Goal: Task Accomplishment & Management: Manage account settings

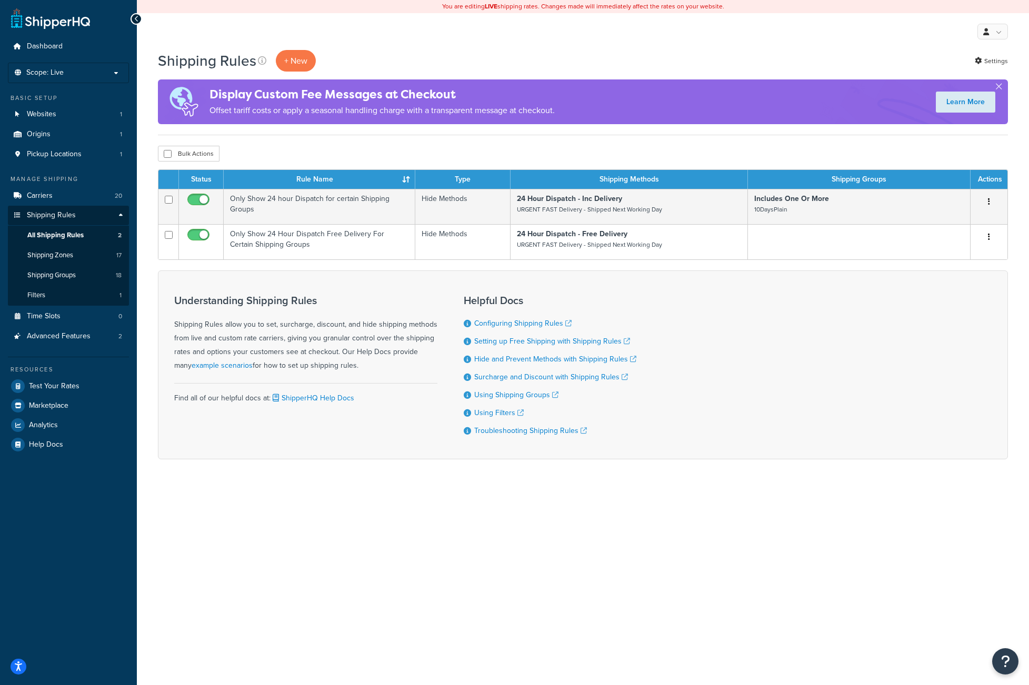
click at [57, 274] on span "Shipping Groups" at bounding box center [51, 275] width 48 height 9
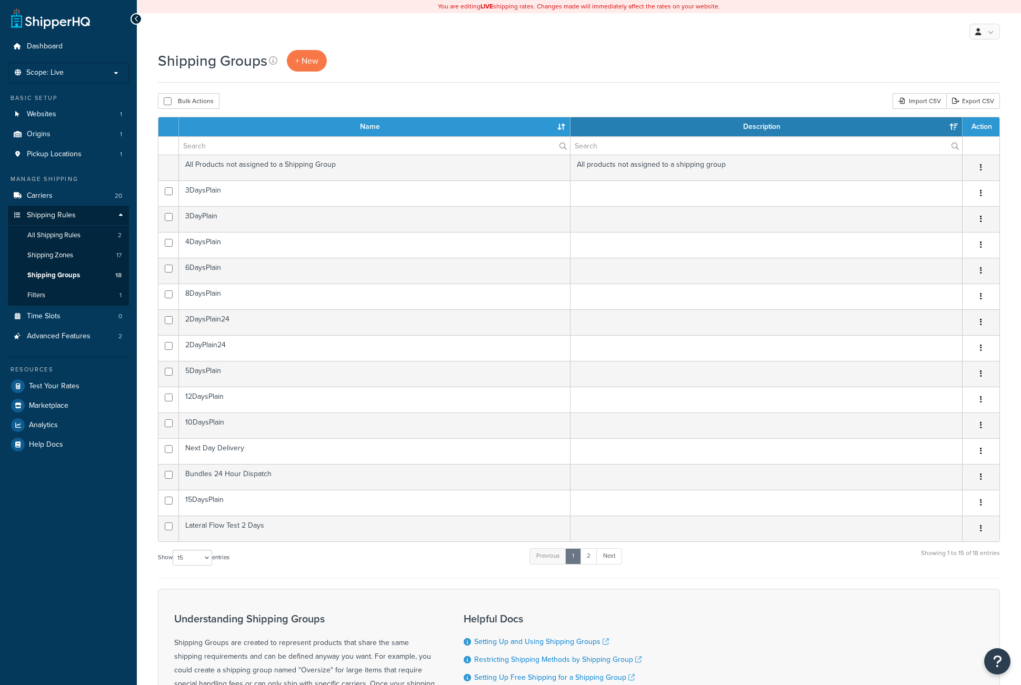
select select "15"
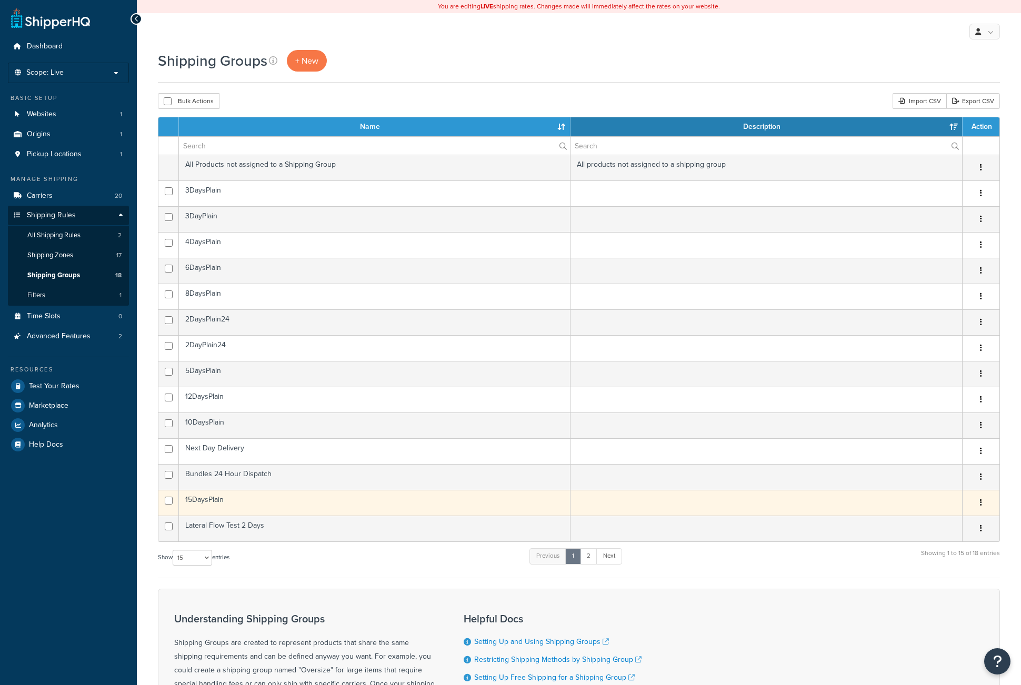
click at [981, 498] on button "button" at bounding box center [981, 503] width 15 height 17
click at [948, 523] on link "Edit" at bounding box center [938, 525] width 83 height 22
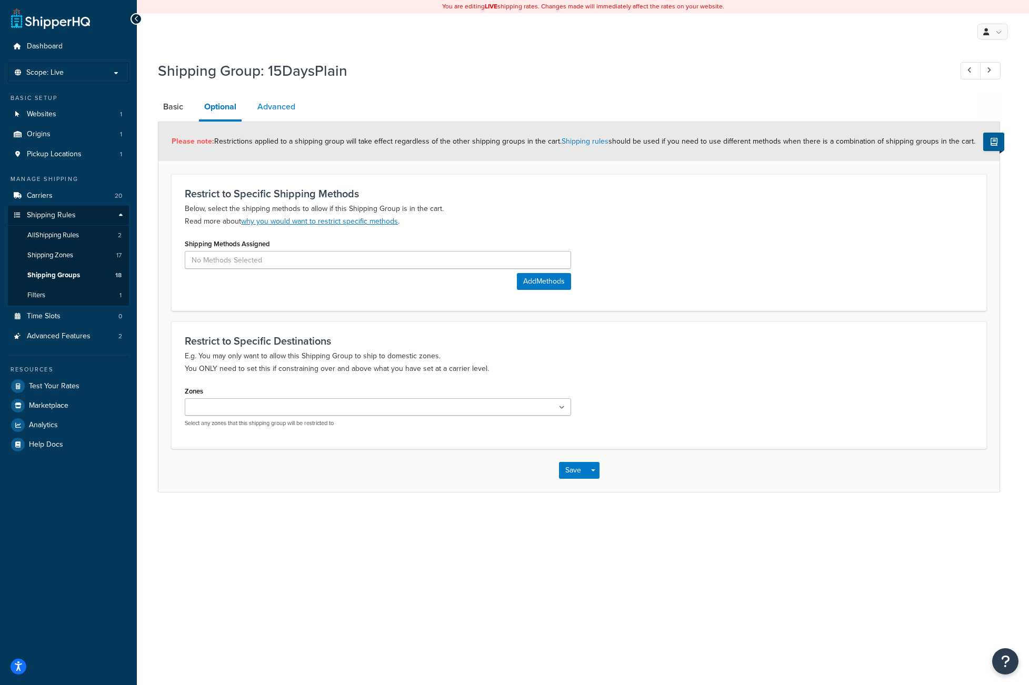
click at [265, 112] on link "Advanced" at bounding box center [276, 106] width 48 height 25
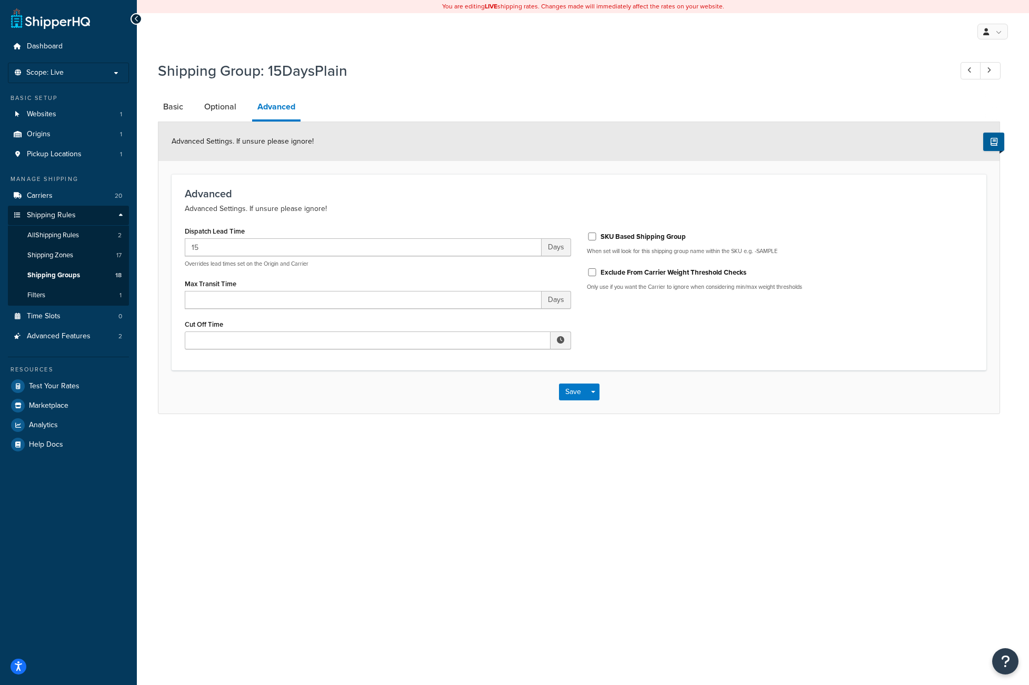
click at [317, 568] on div "You are editing LIVE shipping rates. Changes made will immediately affect the r…" at bounding box center [583, 342] width 892 height 685
click at [678, 515] on div "You are editing LIVE shipping rates. Changes made will immediately affect the r…" at bounding box center [583, 342] width 892 height 685
click at [591, 389] on button "Save Dropdown" at bounding box center [593, 392] width 13 height 17
click at [597, 437] on button "Save and Duplicate" at bounding box center [610, 433] width 102 height 22
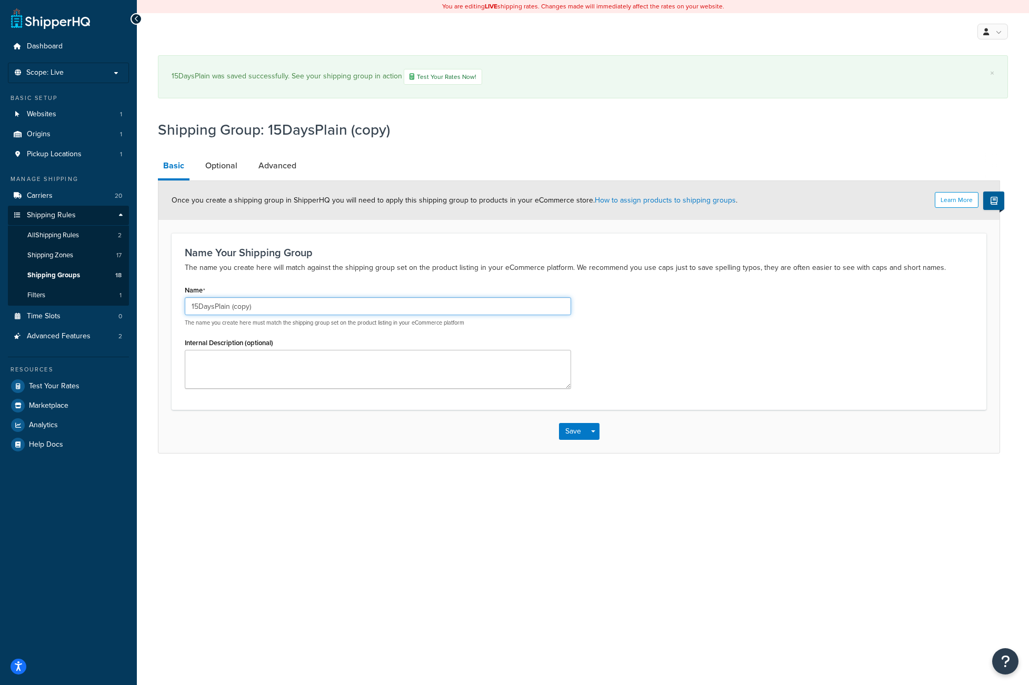
drag, startPoint x: 199, startPoint y: 308, endPoint x: 164, endPoint y: 310, distance: 35.3
click at [164, 310] on form "Learn More Once you create a shipping group in ShipperHQ you will need to apply…" at bounding box center [578, 317] width 841 height 272
drag, startPoint x: 232, startPoint y: 307, endPoint x: 383, endPoint y: 311, distance: 151.1
click at [383, 311] on input "23DaysPlain (copy)" at bounding box center [378, 306] width 386 height 18
type input "23DaysPlain"
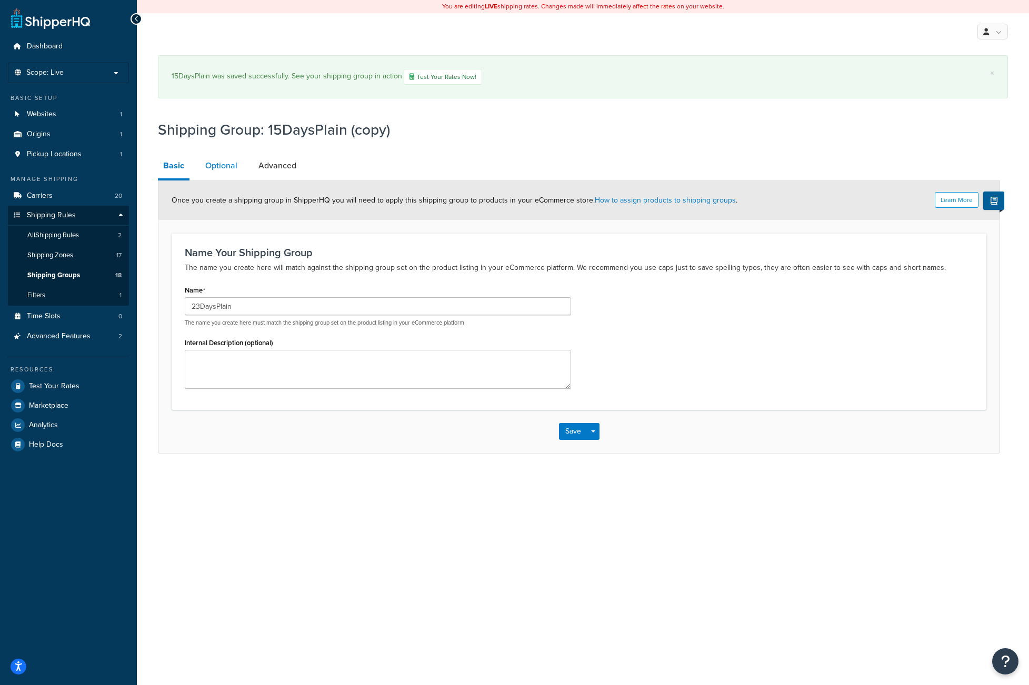
click at [213, 165] on link "Optional" at bounding box center [221, 165] width 43 height 25
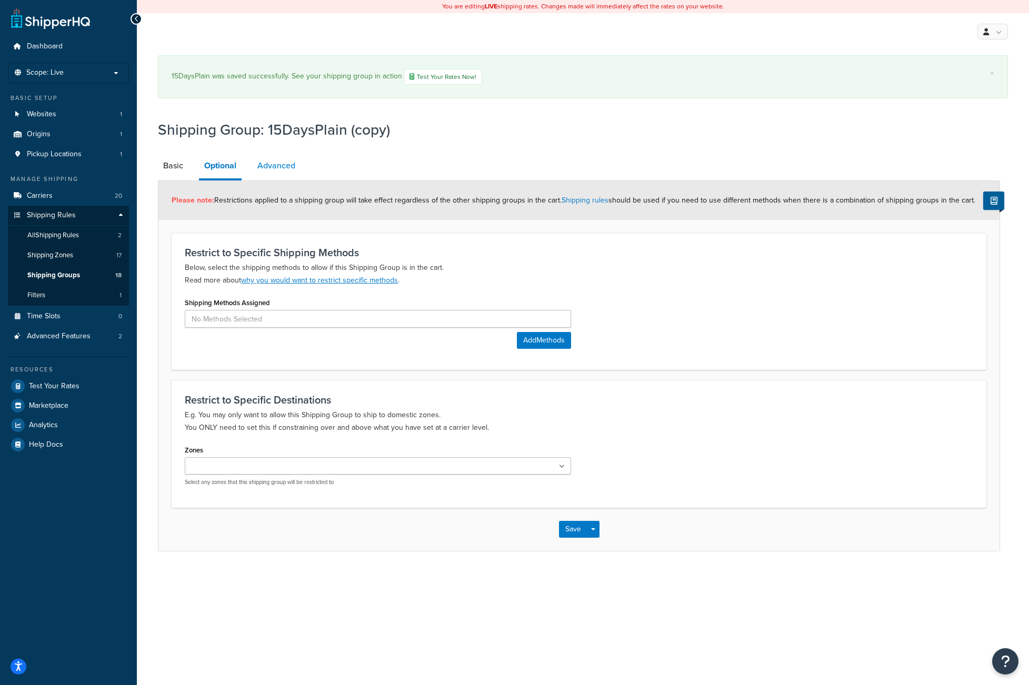
click at [285, 166] on link "Advanced" at bounding box center [276, 165] width 48 height 25
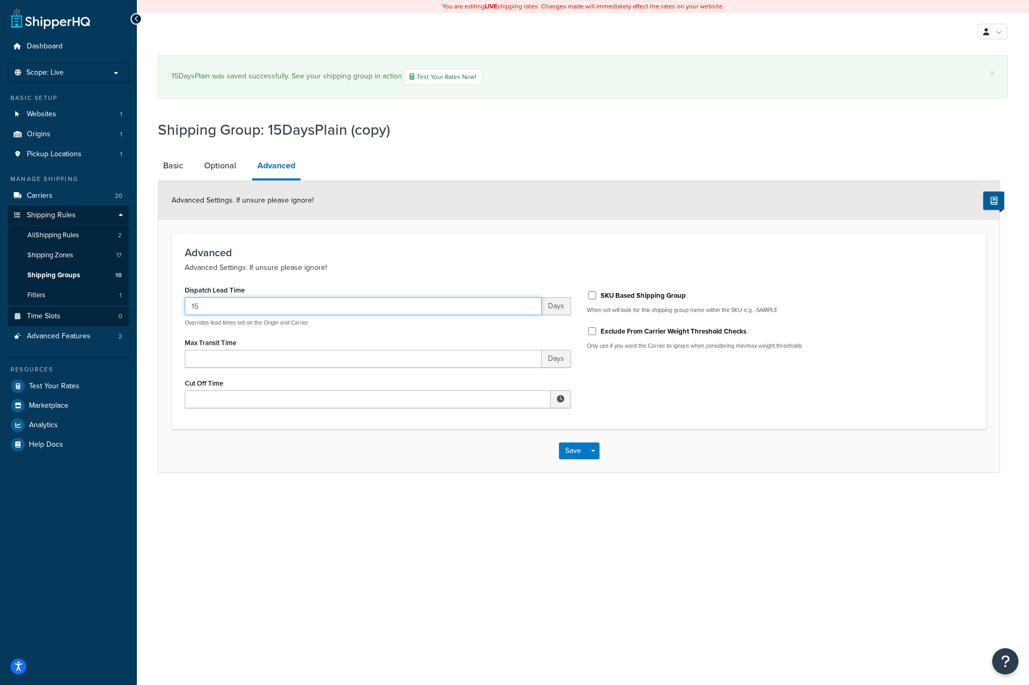
drag, startPoint x: 207, startPoint y: 305, endPoint x: 73, endPoint y: 309, distance: 133.7
click at [73, 309] on div "Dashboard Scope: Live Basic Setup Websites 1 Origins 1 Pickup Locations 1 Manag…" at bounding box center [514, 342] width 1029 height 685
type input "23"
click at [568, 450] on button "Save" at bounding box center [573, 451] width 28 height 17
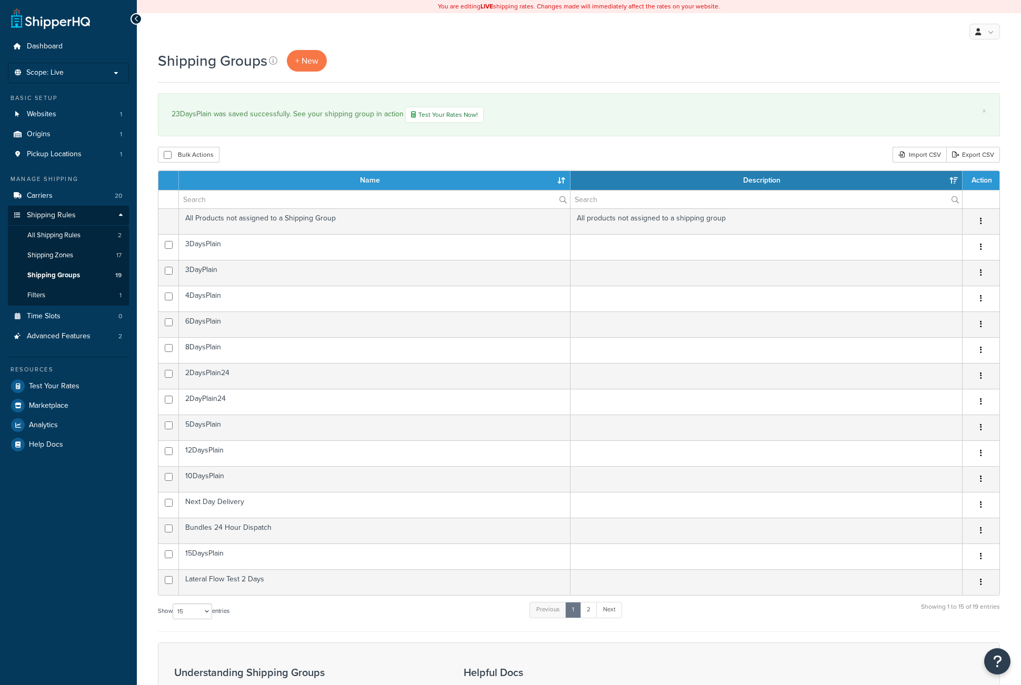
select select "15"
click at [591, 612] on link "2" at bounding box center [588, 610] width 17 height 16
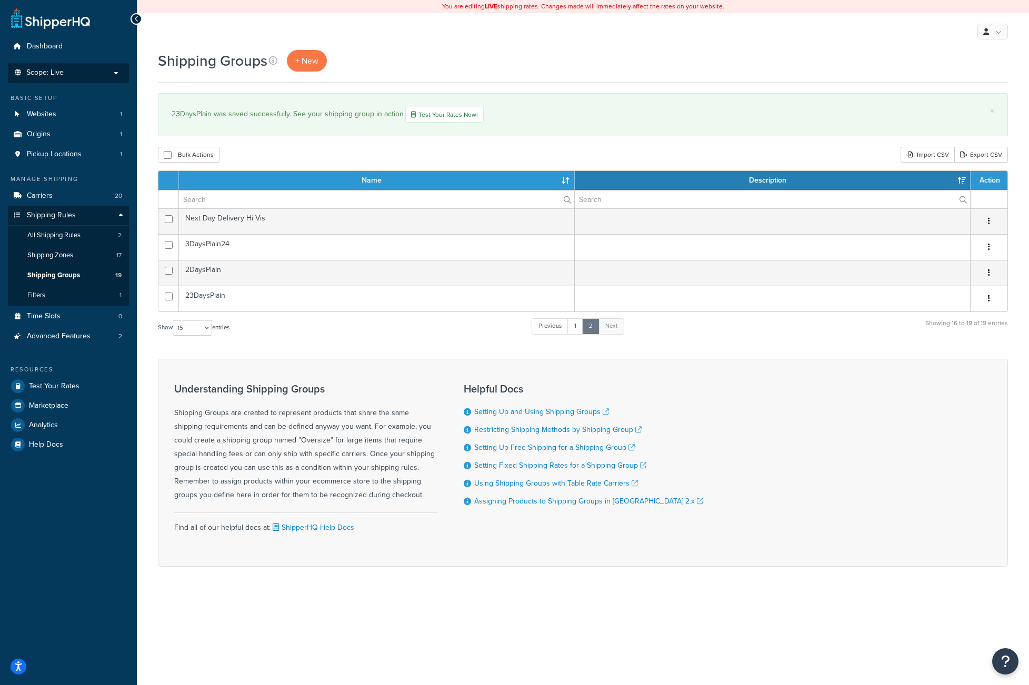
click at [113, 73] on p "Scope: Live" at bounding box center [69, 72] width 112 height 9
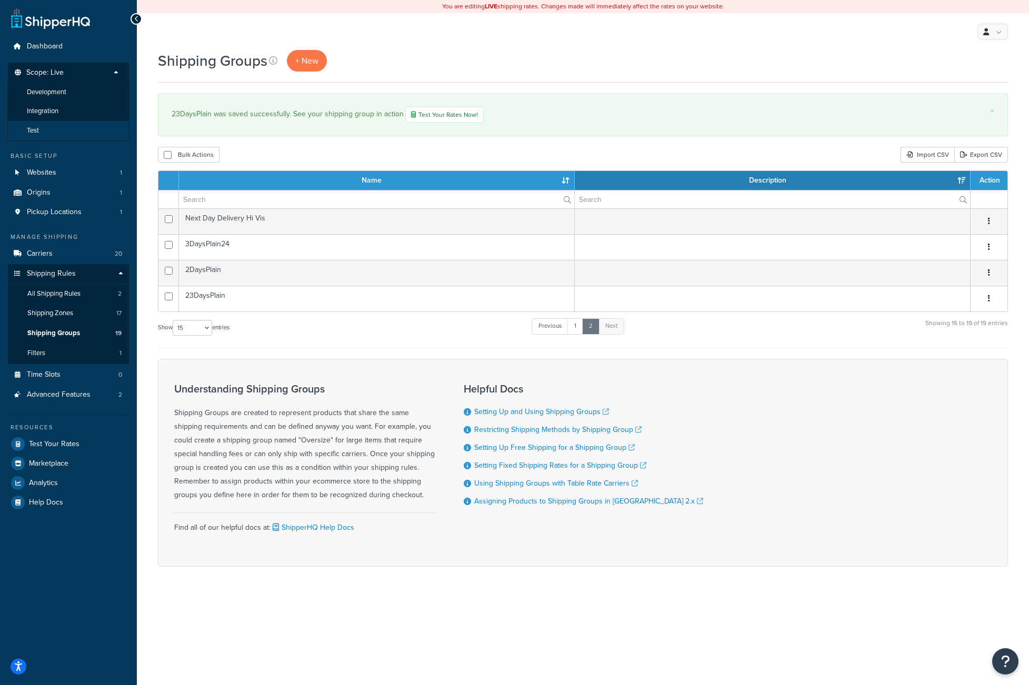
click at [42, 131] on li "Test" at bounding box center [68, 130] width 122 height 19
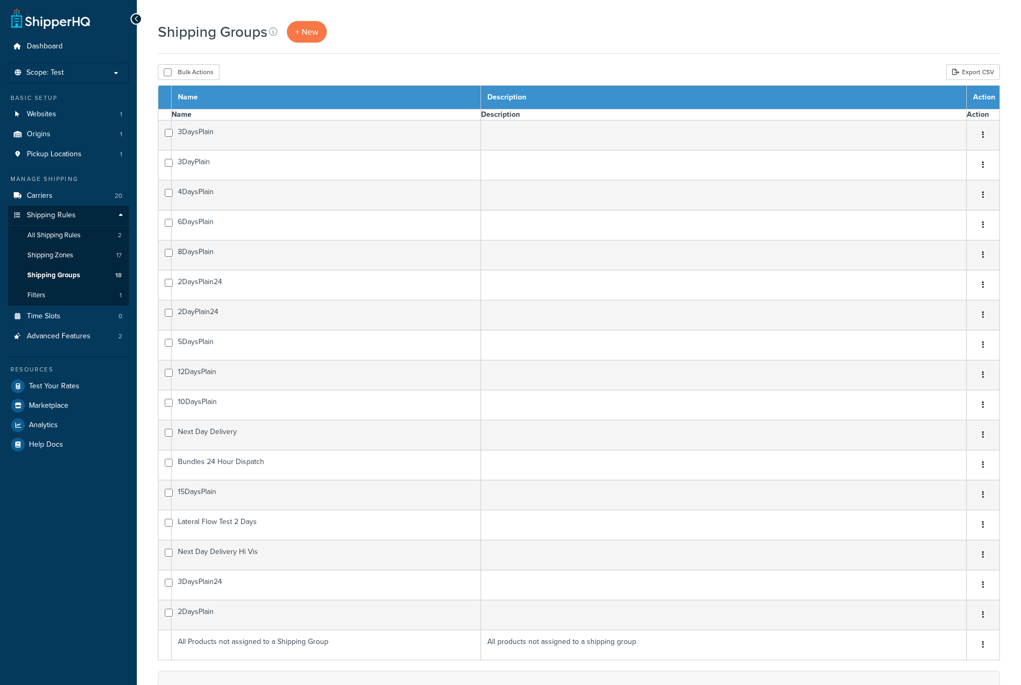
select select "15"
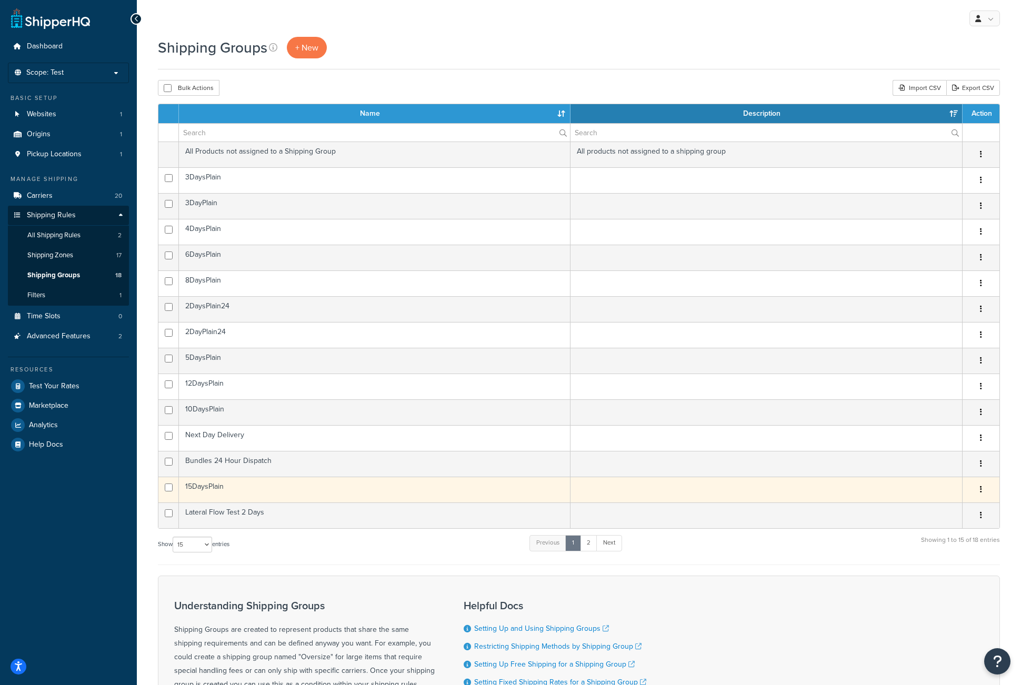
click at [985, 488] on button "button" at bounding box center [981, 490] width 15 height 17
click at [943, 511] on link "Edit" at bounding box center [938, 512] width 83 height 22
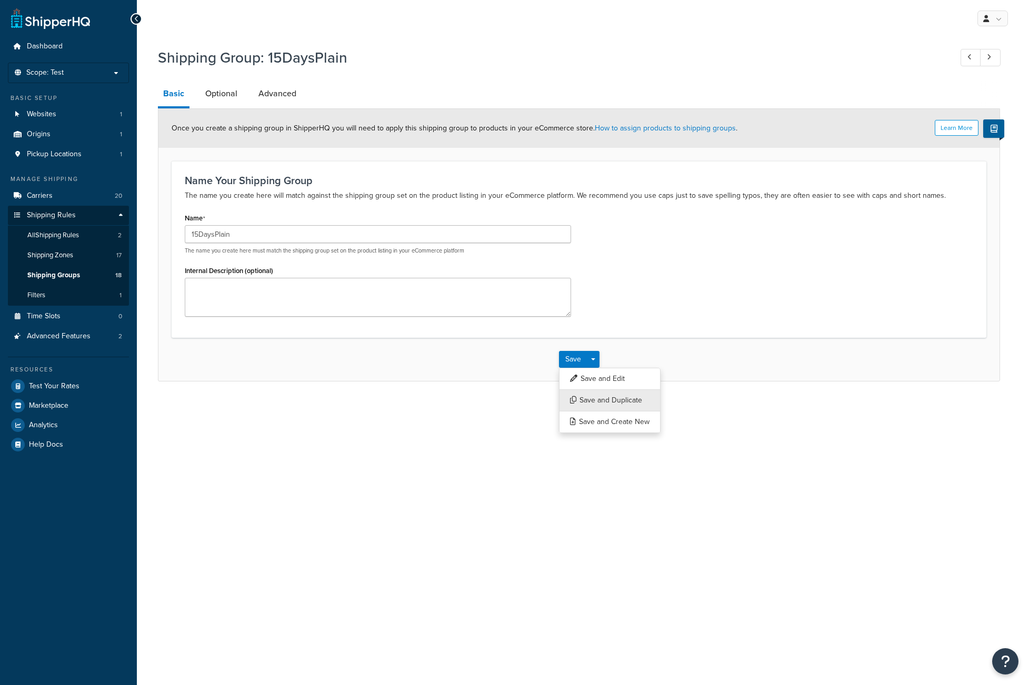
click at [603, 400] on button "Save and Duplicate" at bounding box center [610, 400] width 102 height 22
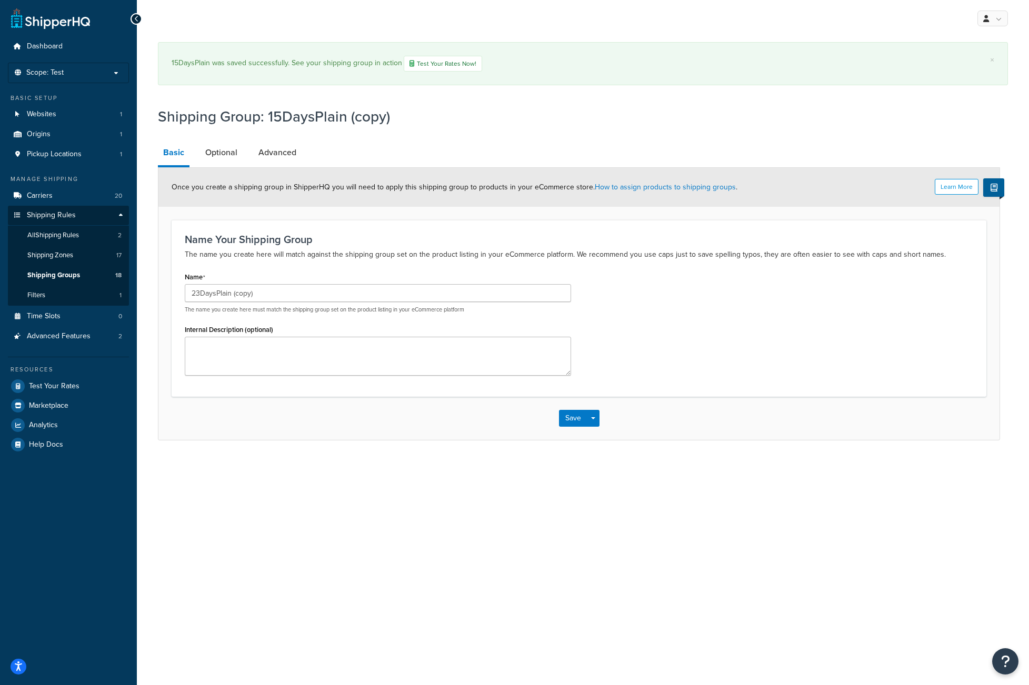
drag, startPoint x: 233, startPoint y: 295, endPoint x: 426, endPoint y: 306, distance: 193.0
click at [425, 306] on div "23DaysPlain (copy) The name you create here must match the shipping group set o…" at bounding box center [378, 298] width 386 height 29
type input "23DaysPlain"
click at [269, 152] on link "Advanced" at bounding box center [277, 152] width 48 height 25
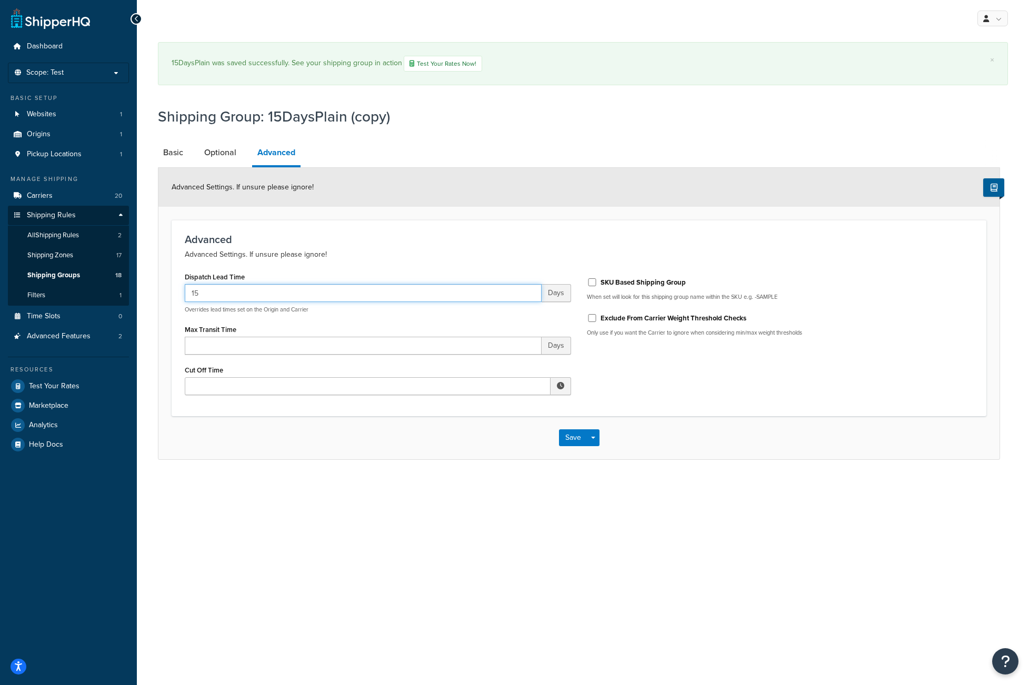
drag, startPoint x: 216, startPoint y: 293, endPoint x: 24, endPoint y: 303, distance: 191.8
click at [0, 295] on div "Dashboard Scope: Test Basic Setup Websites 1 Origins 1 Pickup Locations 1 Manag…" at bounding box center [514, 342] width 1029 height 685
type input "23"
click at [570, 440] on button "Save" at bounding box center [573, 437] width 28 height 17
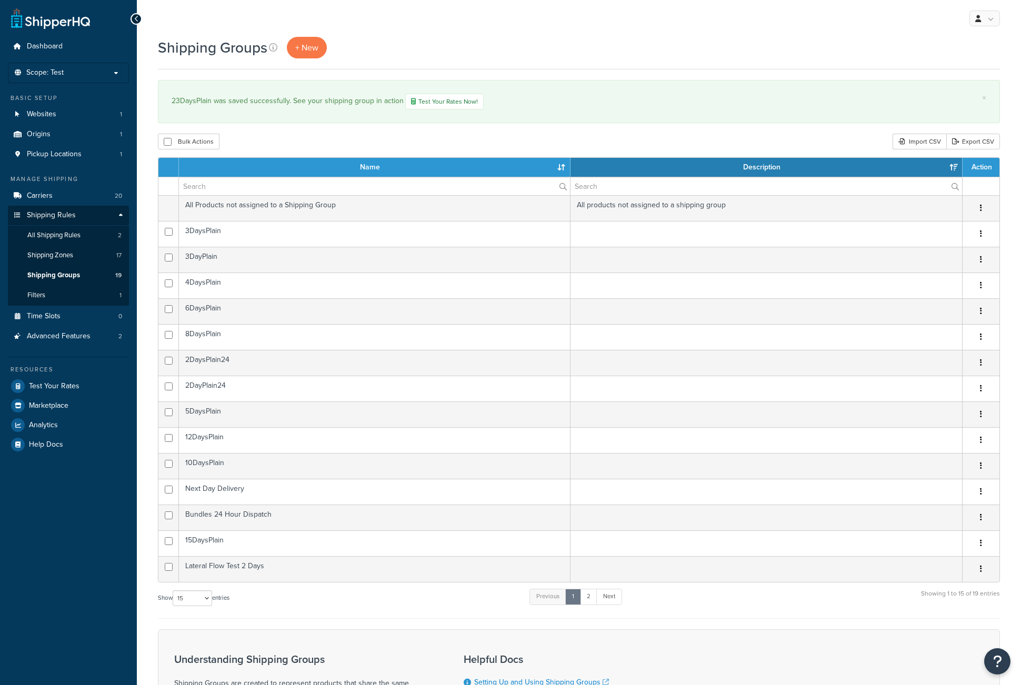
select select "15"
drag, startPoint x: 55, startPoint y: 69, endPoint x: 53, endPoint y: 76, distance: 7.7
click at [54, 71] on span "Scope: Test" at bounding box center [44, 72] width 37 height 9
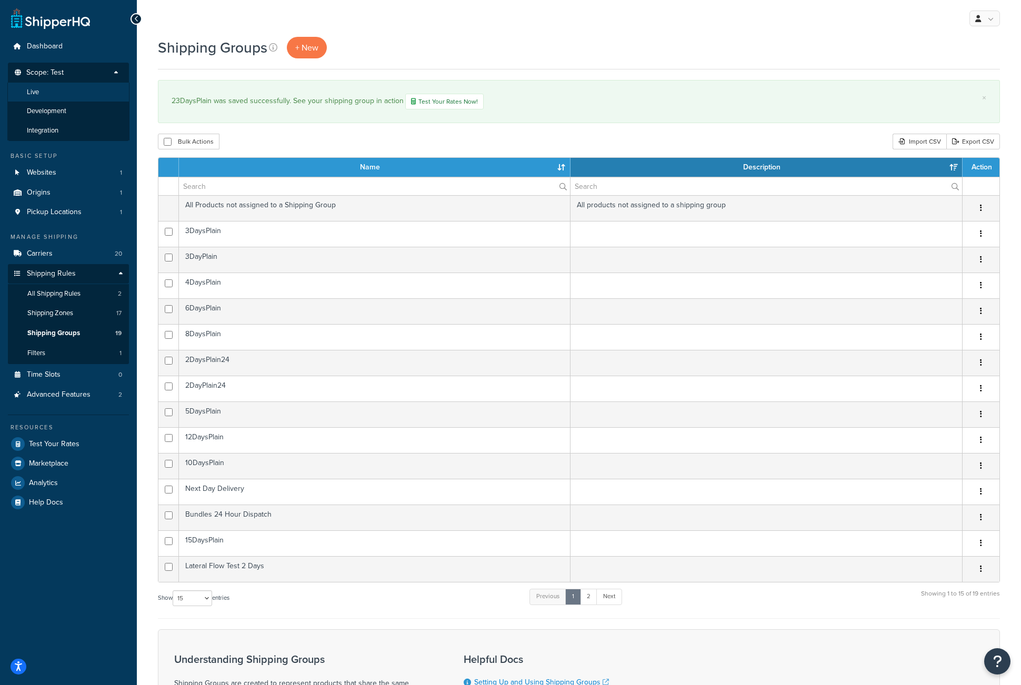
click at [35, 95] on span "Live" at bounding box center [33, 92] width 12 height 9
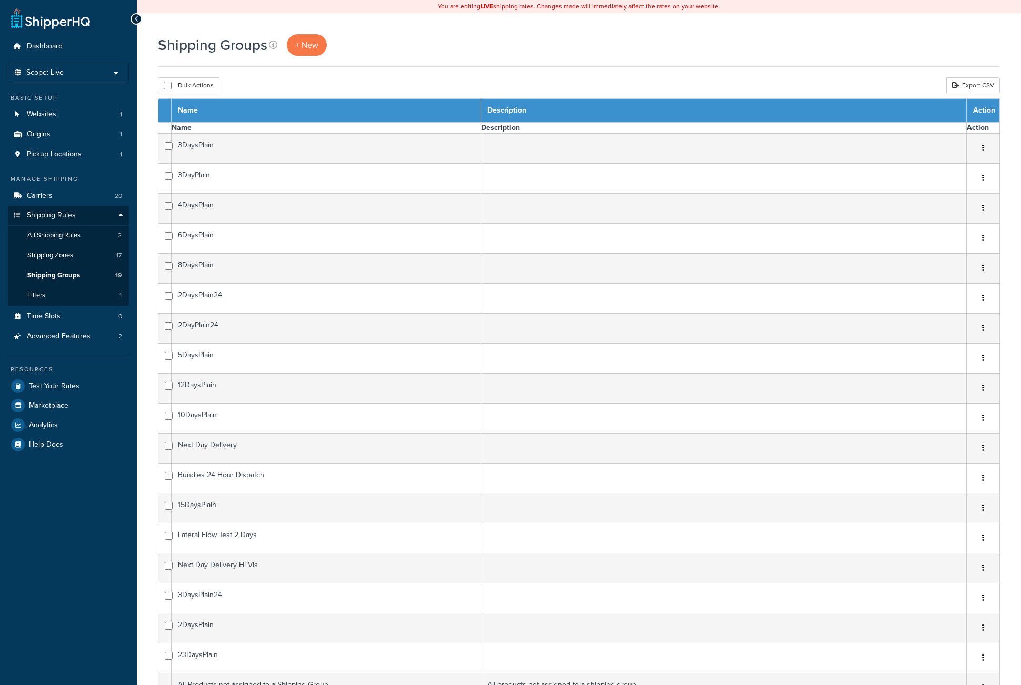
select select "15"
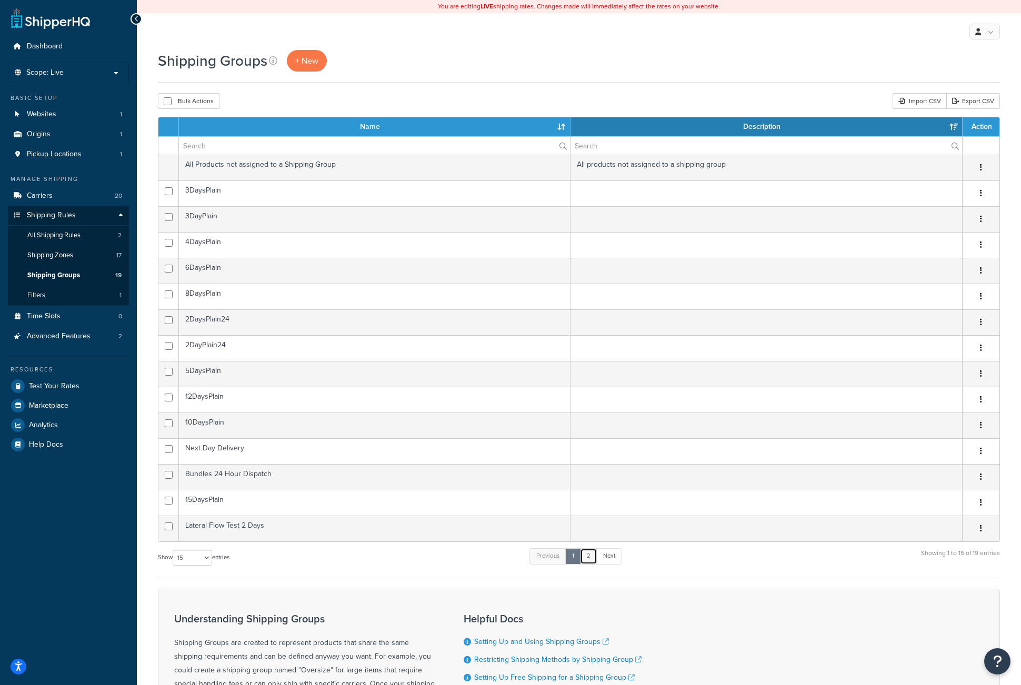
click at [590, 561] on link "2" at bounding box center [588, 556] width 17 height 16
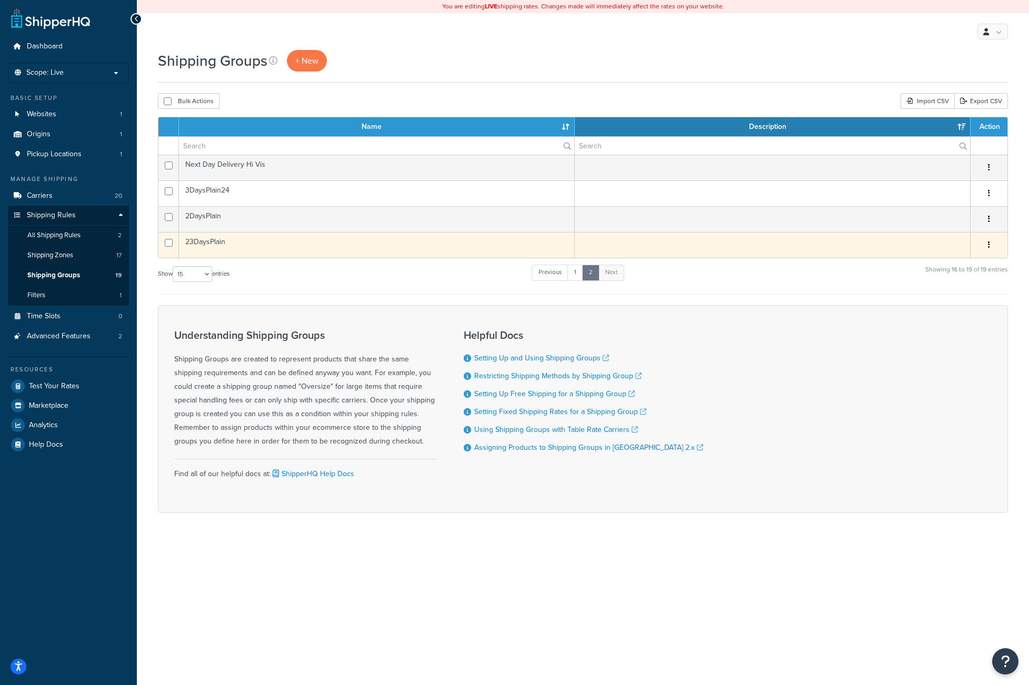
click at [988, 243] on icon "button" at bounding box center [989, 244] width 2 height 7
click at [971, 264] on link "Edit" at bounding box center [946, 267] width 83 height 22
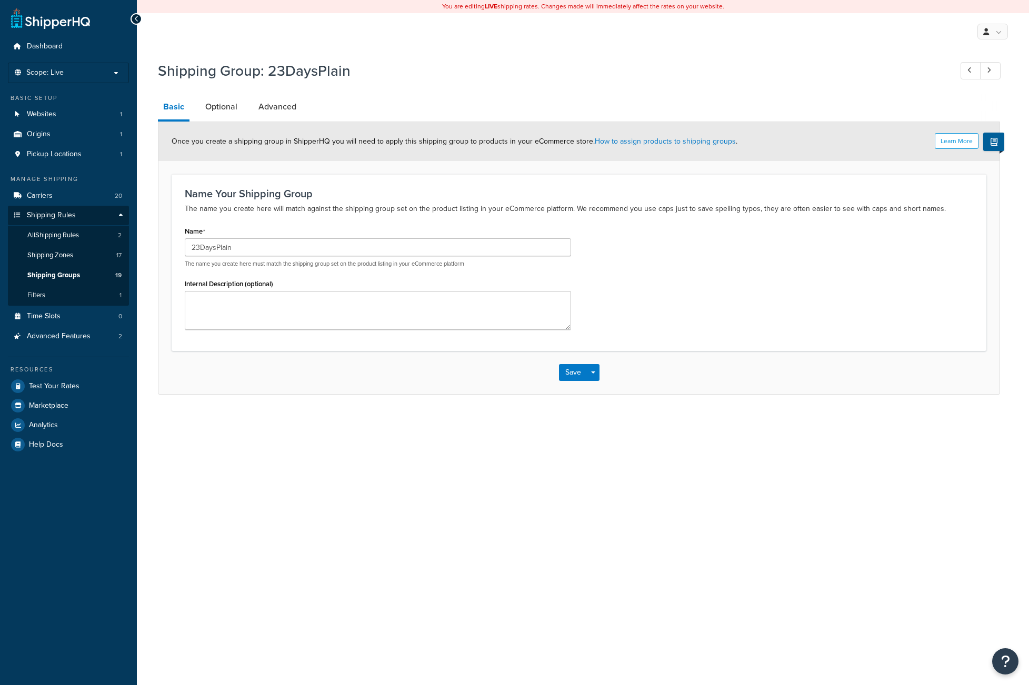
click at [713, 91] on div "Shipping Group: 23DaysPlain Basic Optional Advanced Learn More Once you create …" at bounding box center [579, 224] width 842 height 339
click at [226, 108] on link "Optional" at bounding box center [221, 106] width 43 height 25
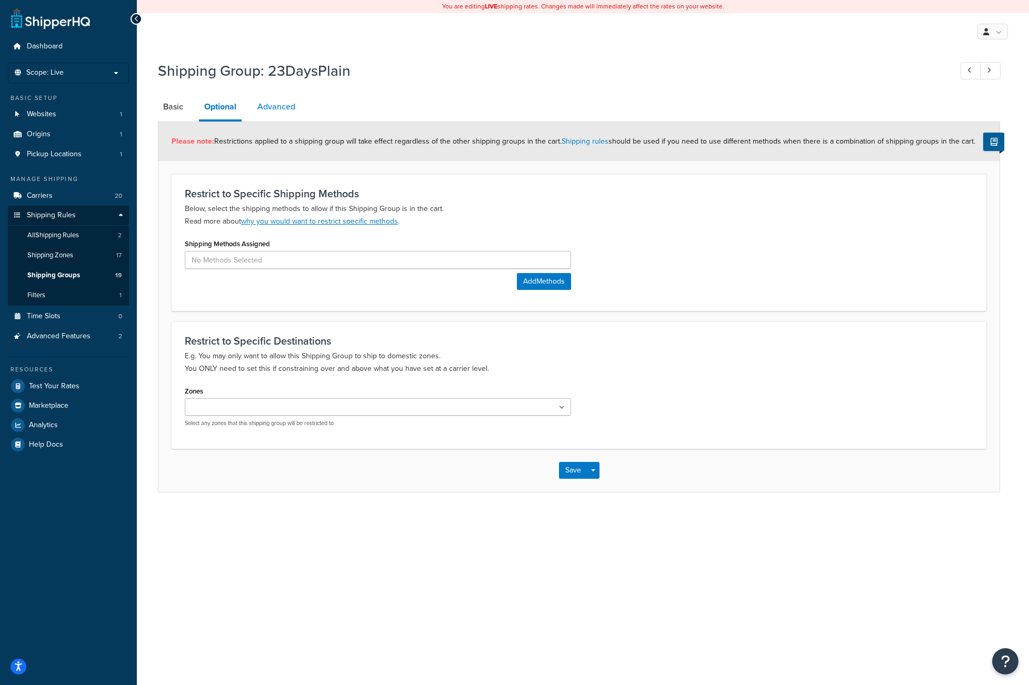
click at [273, 109] on link "Advanced" at bounding box center [276, 106] width 48 height 25
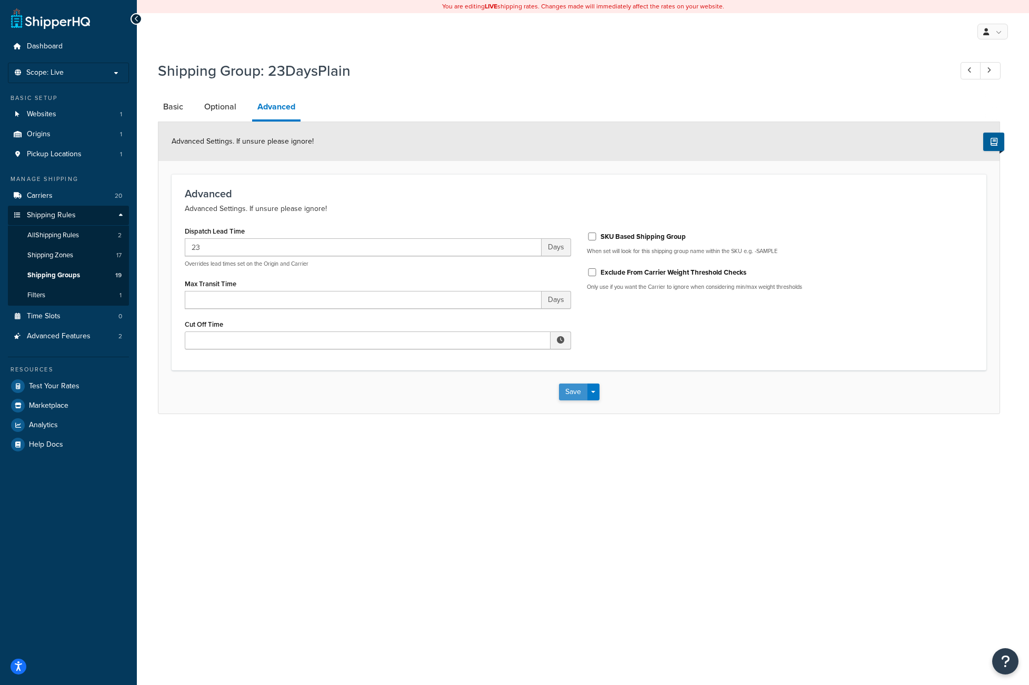
click at [569, 395] on button "Save" at bounding box center [573, 392] width 28 height 17
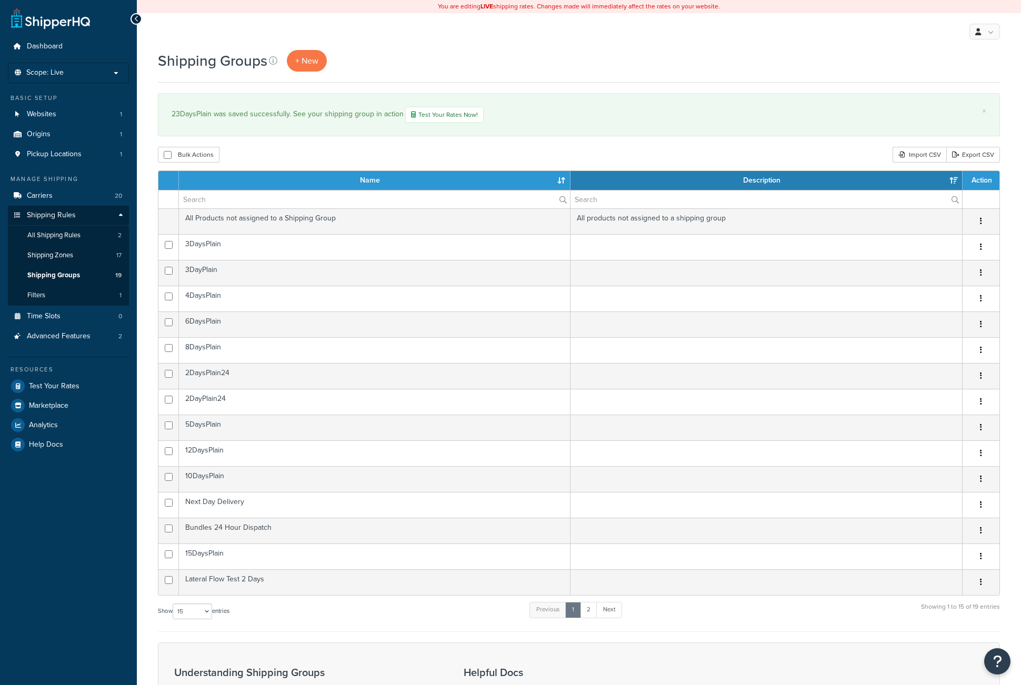
select select "15"
click at [510, 152] on div "Bulk Actions Duplicate [GEOGRAPHIC_DATA] Import CSV Export CSV" at bounding box center [579, 155] width 842 height 16
click at [437, 118] on link "Test Your Rates Now!" at bounding box center [444, 115] width 78 height 16
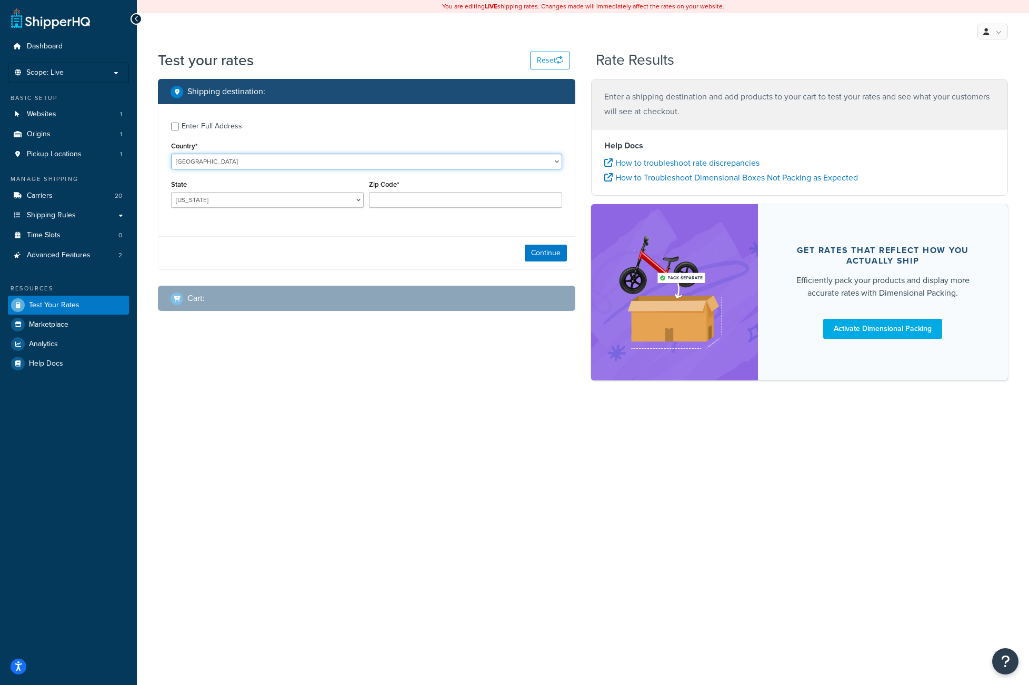
drag, startPoint x: 0, startPoint y: 0, endPoint x: 328, endPoint y: 165, distance: 367.4
click at [328, 165] on select "[GEOGRAPHIC_DATA] [GEOGRAPHIC_DATA] [GEOGRAPHIC_DATA] [GEOGRAPHIC_DATA] [GEOGRA…" at bounding box center [366, 162] width 391 height 16
select select "GB"
click at [171, 154] on select "[GEOGRAPHIC_DATA] [GEOGRAPHIC_DATA] [GEOGRAPHIC_DATA] [GEOGRAPHIC_DATA] [GEOGRA…" at bounding box center [366, 162] width 391 height 16
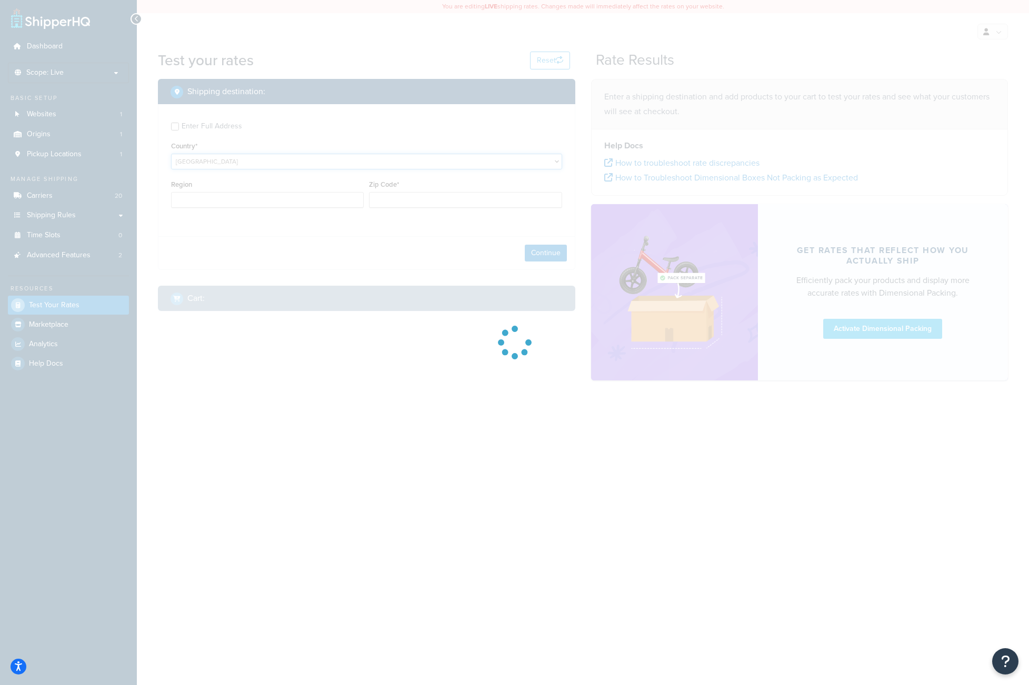
type input "AL"
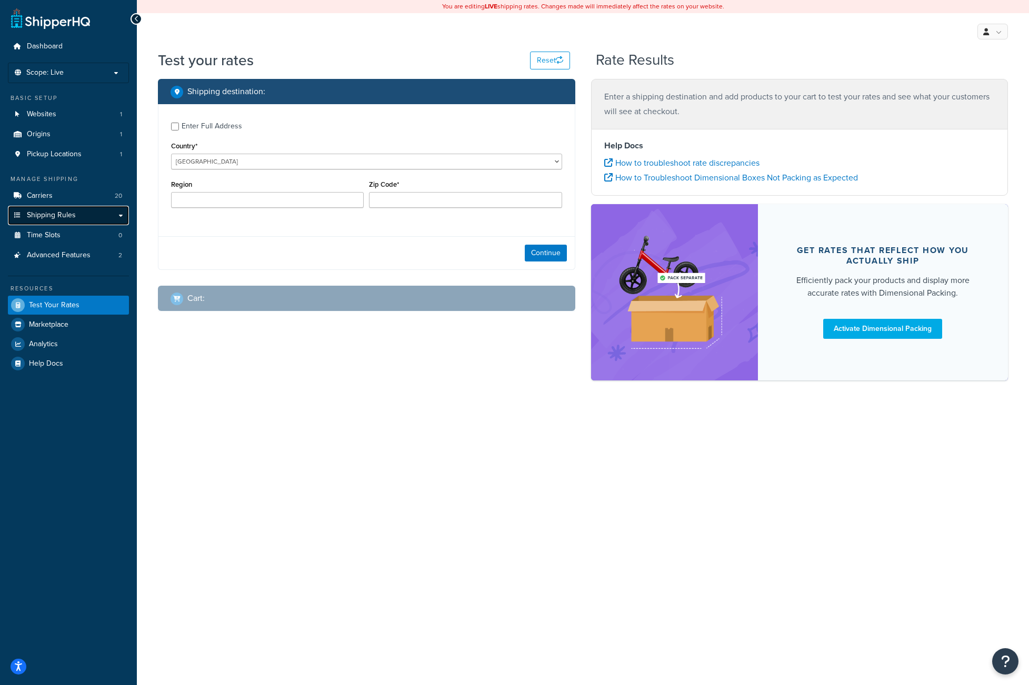
click at [37, 217] on span "Shipping Rules" at bounding box center [51, 215] width 49 height 9
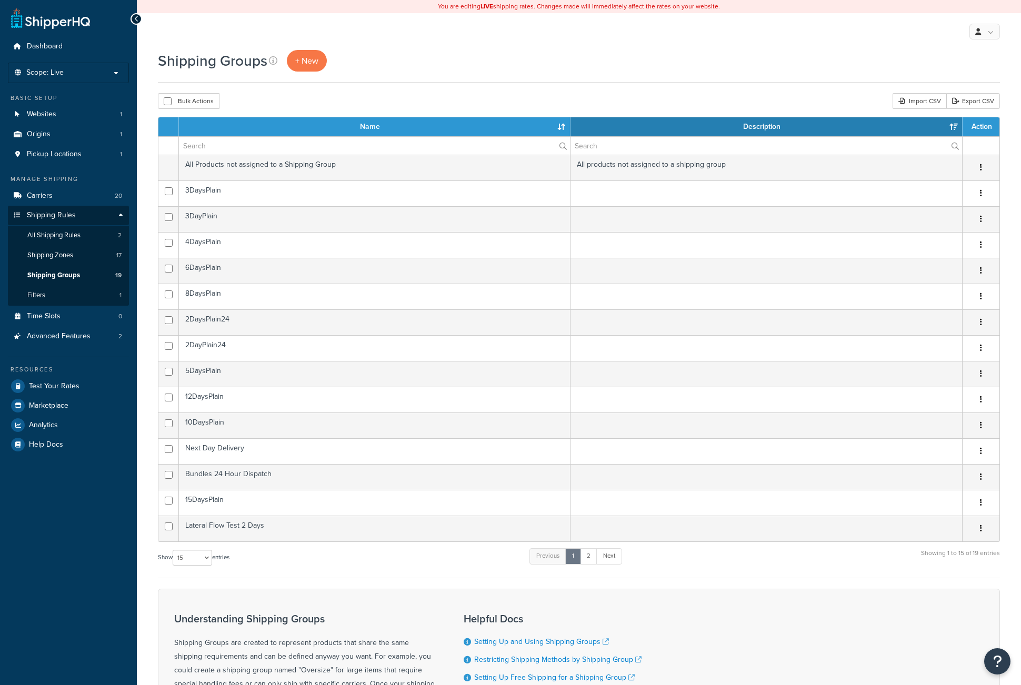
select select "15"
click at [587, 557] on link "2" at bounding box center [588, 556] width 17 height 16
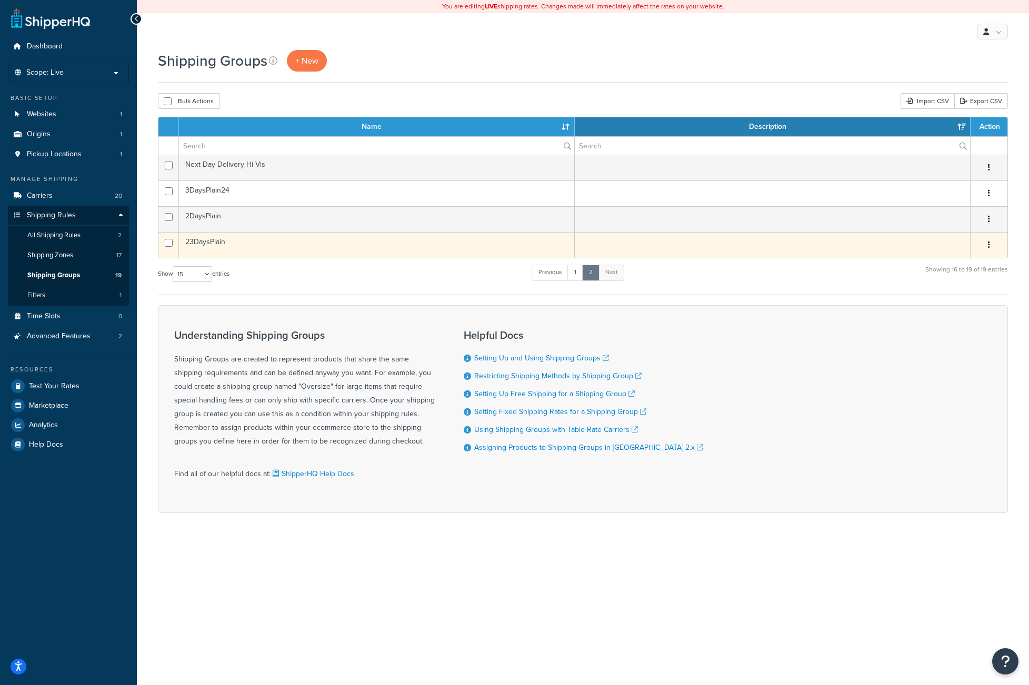
drag, startPoint x: 992, startPoint y: 246, endPoint x: 948, endPoint y: 264, distance: 46.9
click at [991, 246] on button "button" at bounding box center [989, 245] width 15 height 17
click at [945, 268] on link "Edit" at bounding box center [946, 267] width 83 height 22
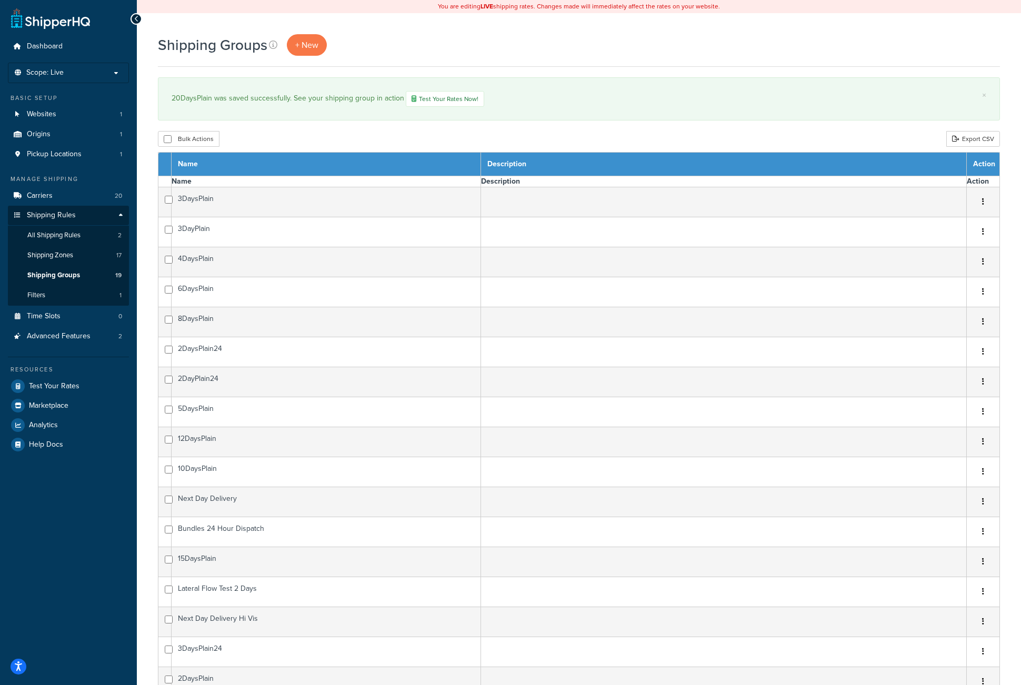
select select "15"
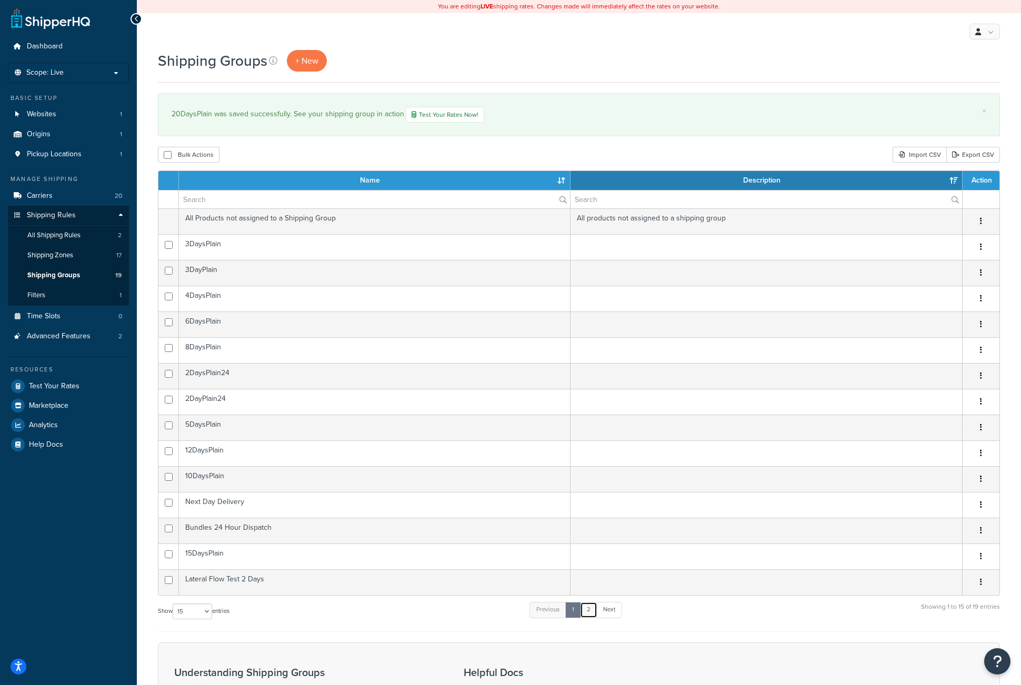
click at [590, 611] on link "2" at bounding box center [588, 610] width 17 height 16
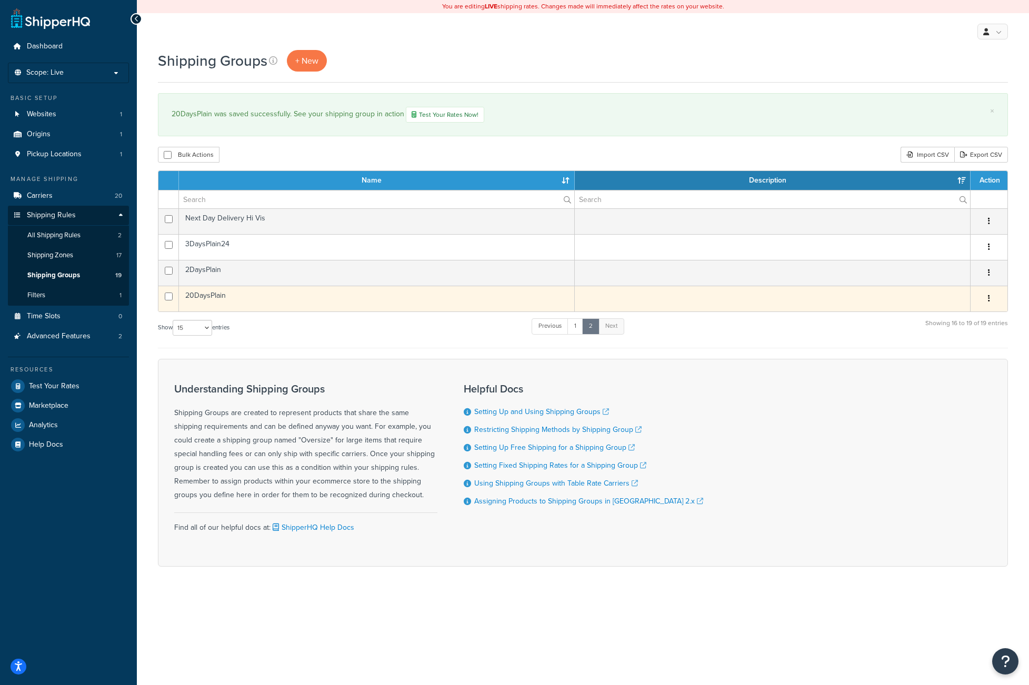
click at [988, 299] on icon "button" at bounding box center [989, 298] width 2 height 7
click at [967, 319] on link "Edit" at bounding box center [946, 321] width 83 height 22
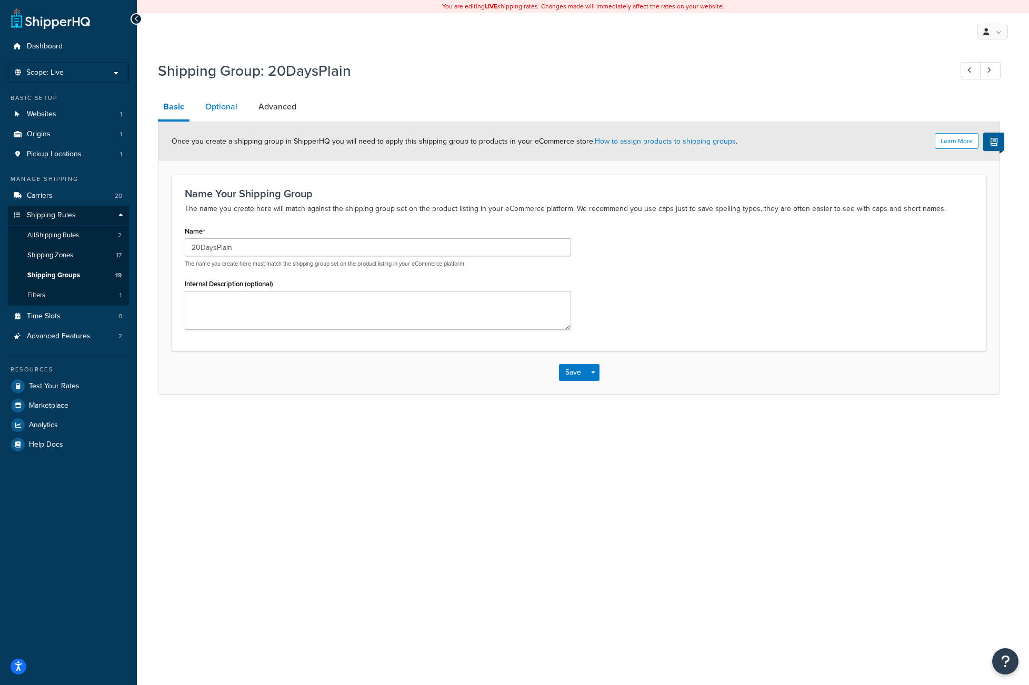
click at [202, 107] on link "Optional" at bounding box center [221, 106] width 43 height 25
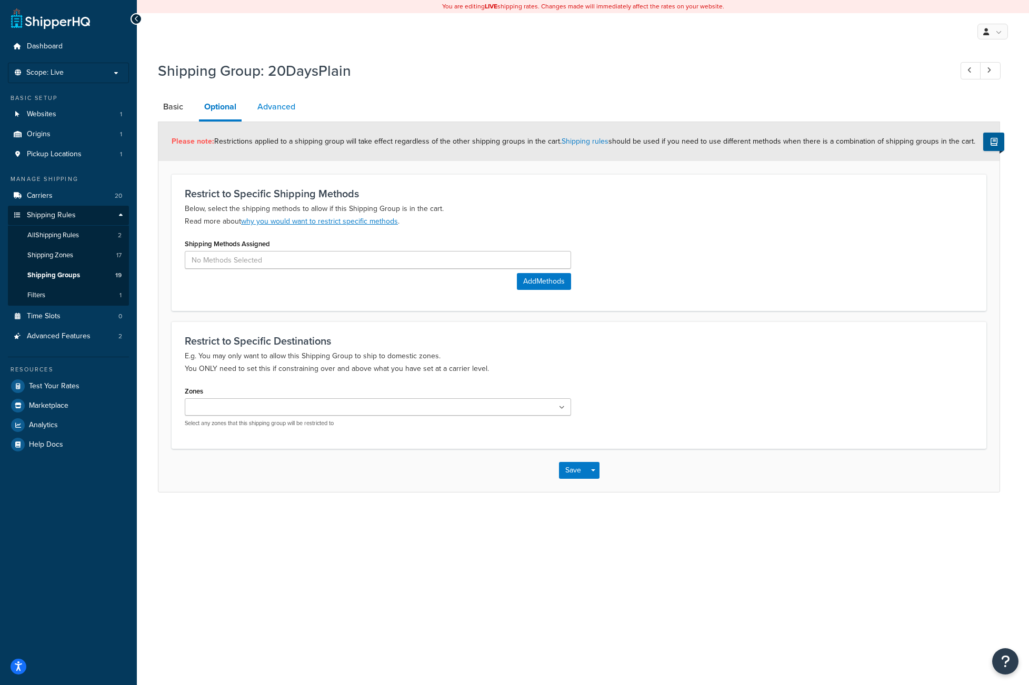
click at [275, 108] on link "Advanced" at bounding box center [276, 106] width 48 height 25
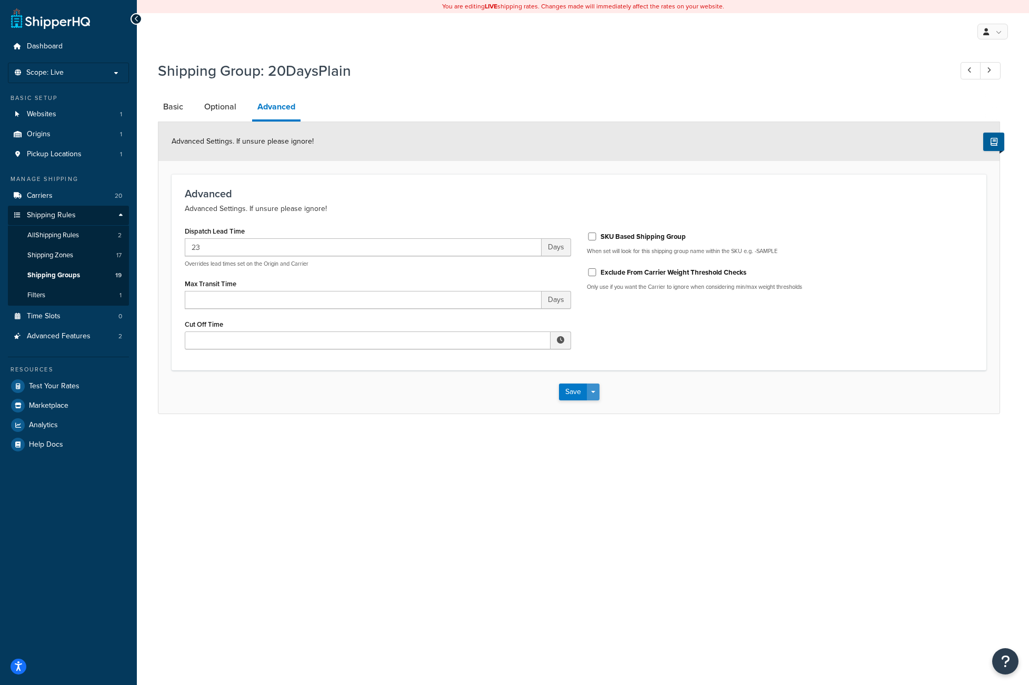
click at [597, 391] on button "Save Dropdown" at bounding box center [593, 392] width 13 height 17
click at [579, 389] on button "Save" at bounding box center [573, 392] width 28 height 17
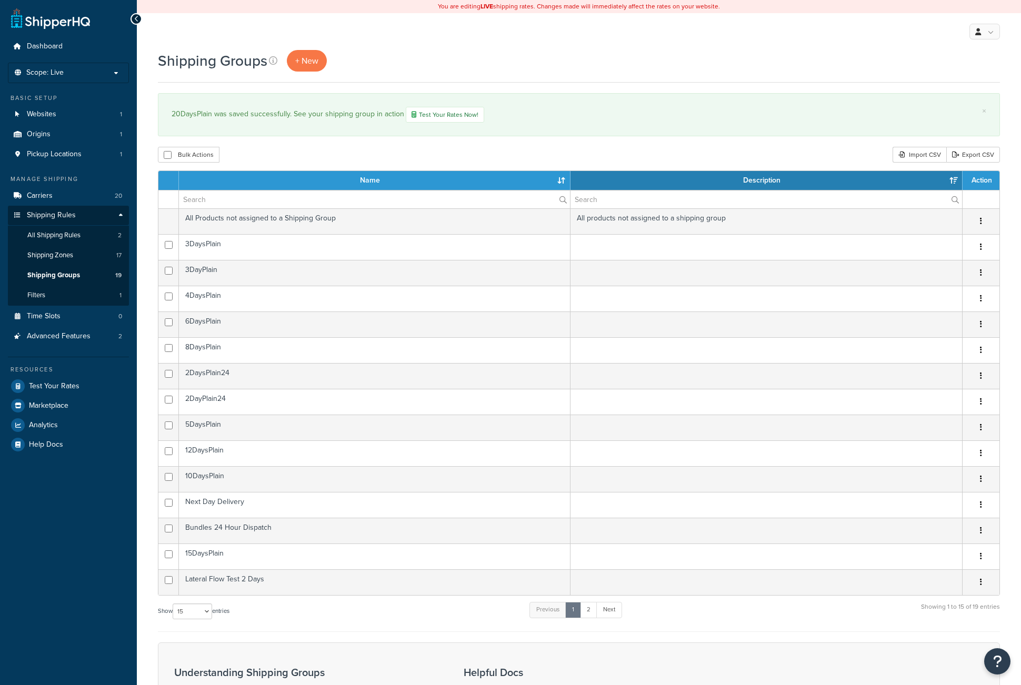
select select "15"
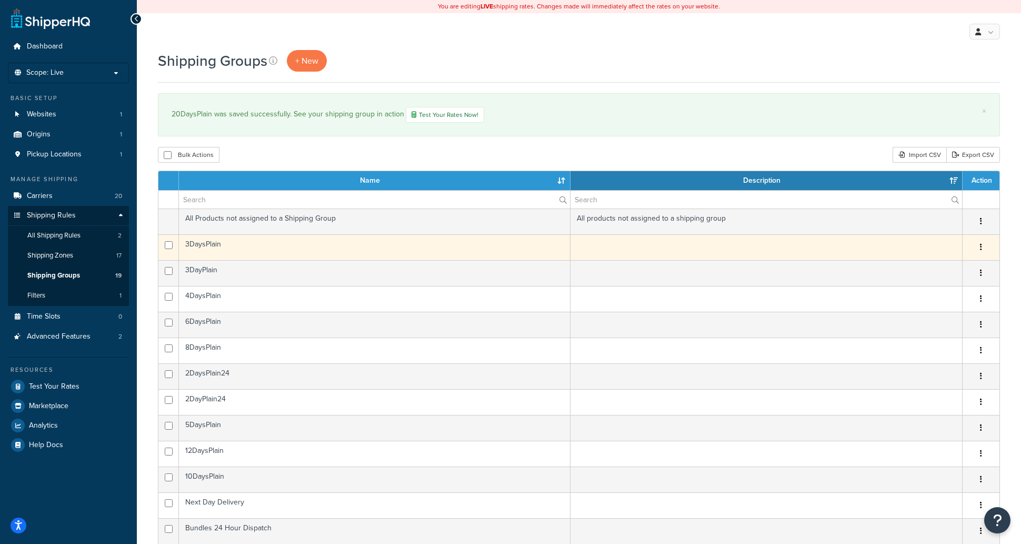
scroll to position [158, 0]
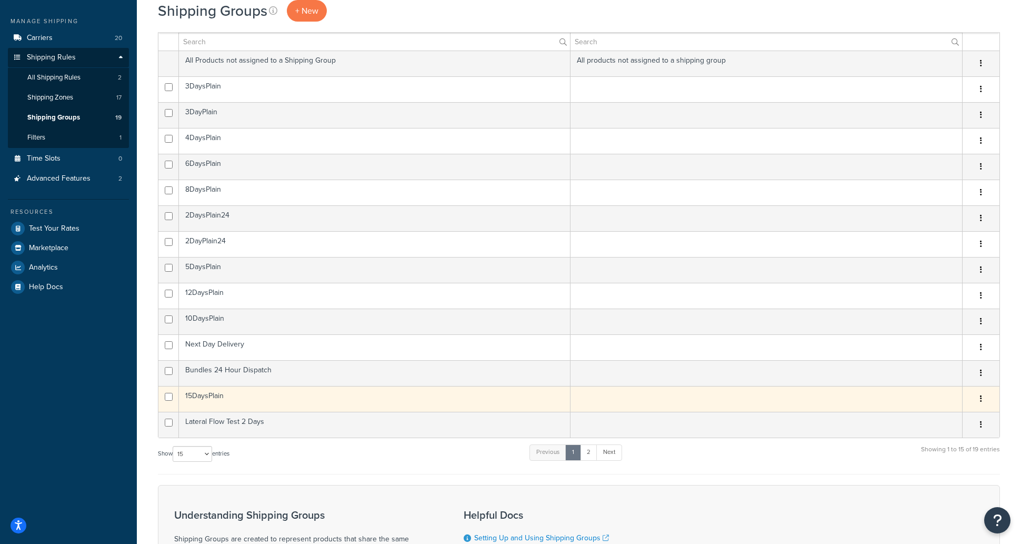
click at [984, 401] on button "button" at bounding box center [981, 399] width 15 height 17
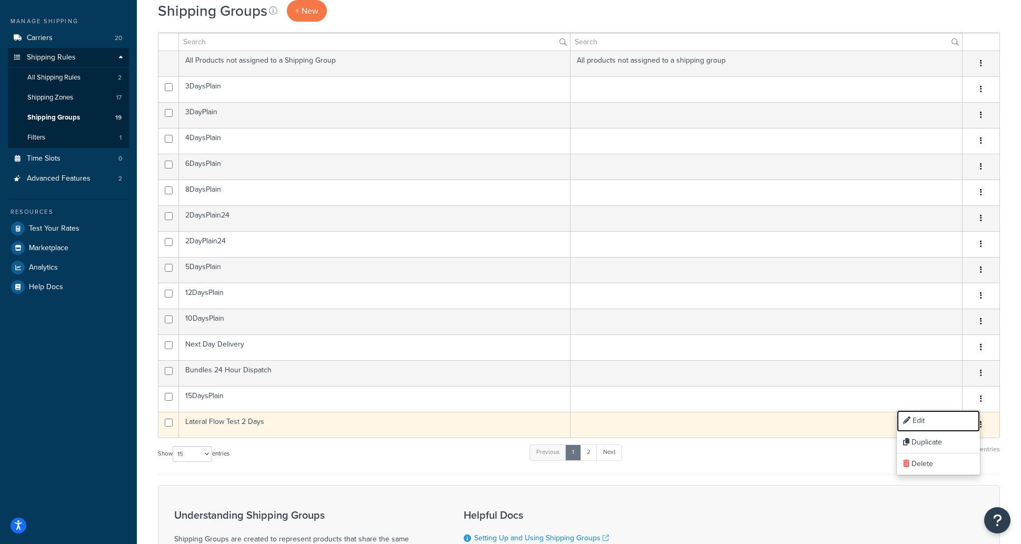
click at [954, 418] on link "Edit" at bounding box center [938, 421] width 83 height 22
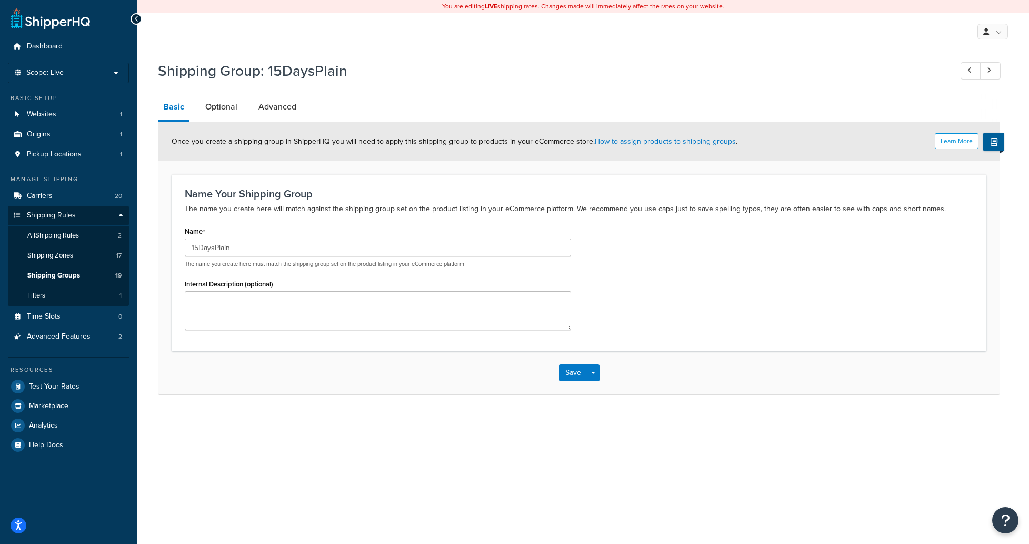
click at [216, 111] on link "Optional" at bounding box center [221, 106] width 43 height 25
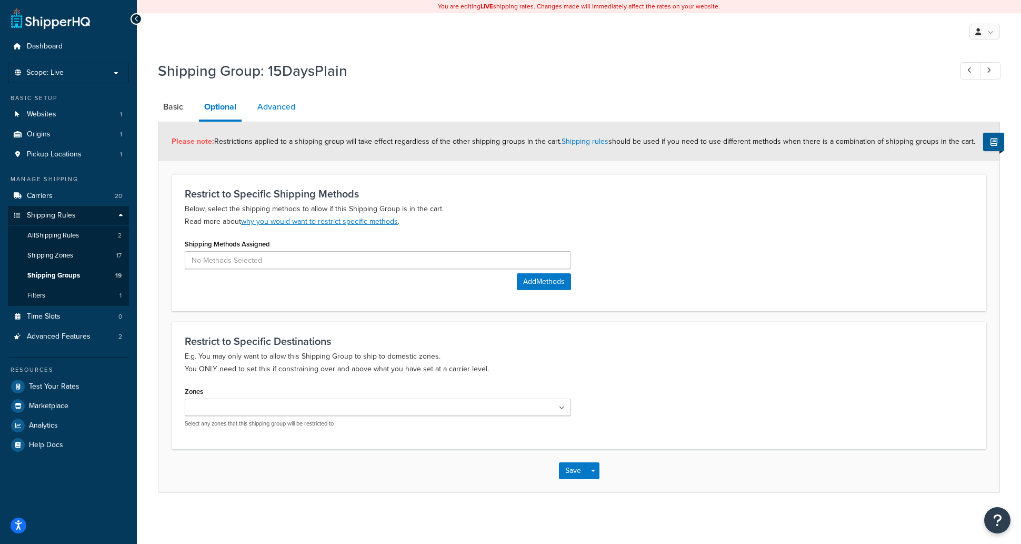
click at [276, 112] on link "Advanced" at bounding box center [276, 106] width 48 height 25
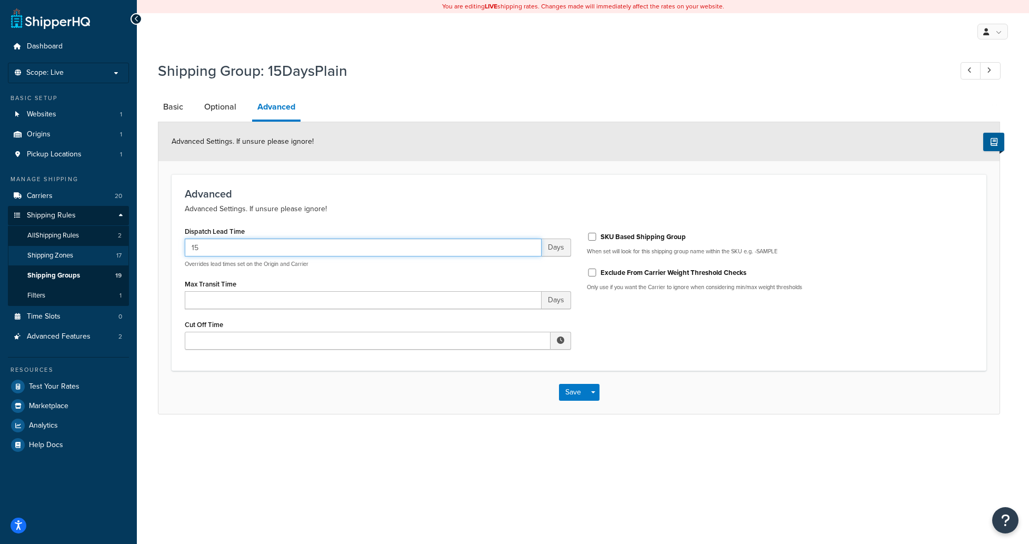
drag, startPoint x: 218, startPoint y: 246, endPoint x: 46, endPoint y: 264, distance: 173.1
click at [46, 264] on div "Dashboard Scope: Live Basic Setup Websites 1 Origins 1 Pickup Locations 1 Manag…" at bounding box center [514, 272] width 1029 height 544
type input "23"
click at [562, 392] on button "Save" at bounding box center [573, 392] width 28 height 17
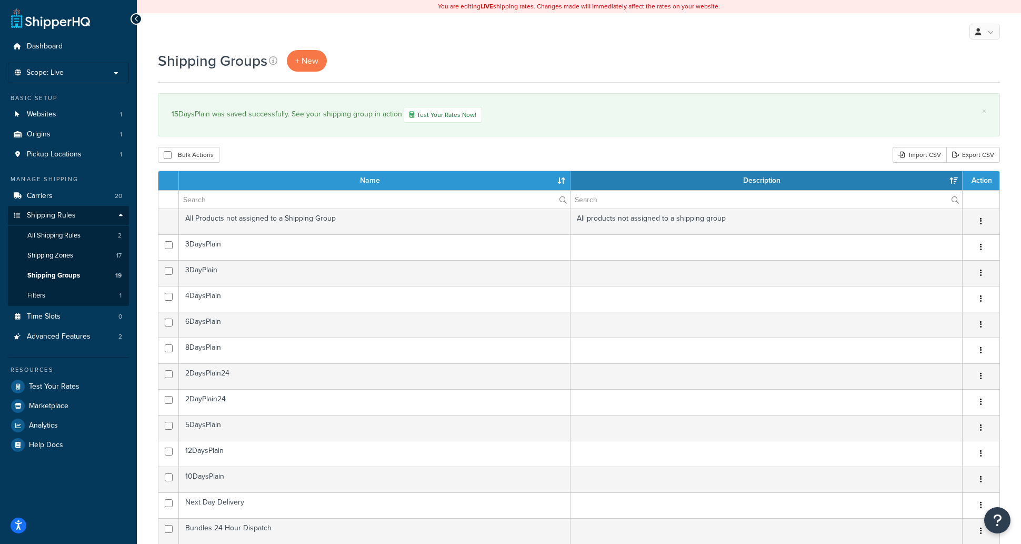
select select "15"
click at [94, 77] on p "Scope: Live" at bounding box center [69, 72] width 112 height 9
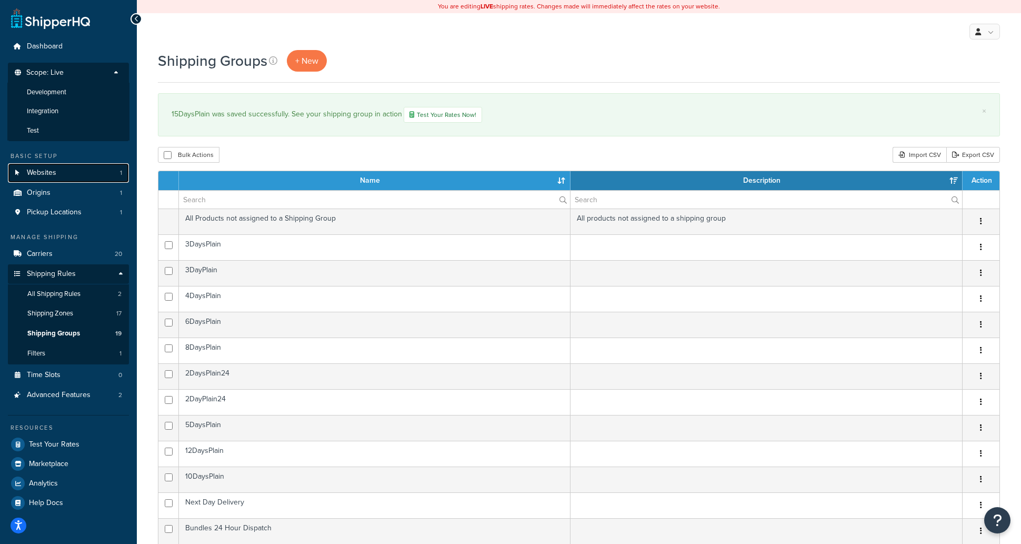
click at [81, 168] on link "Websites 1" at bounding box center [68, 172] width 121 height 19
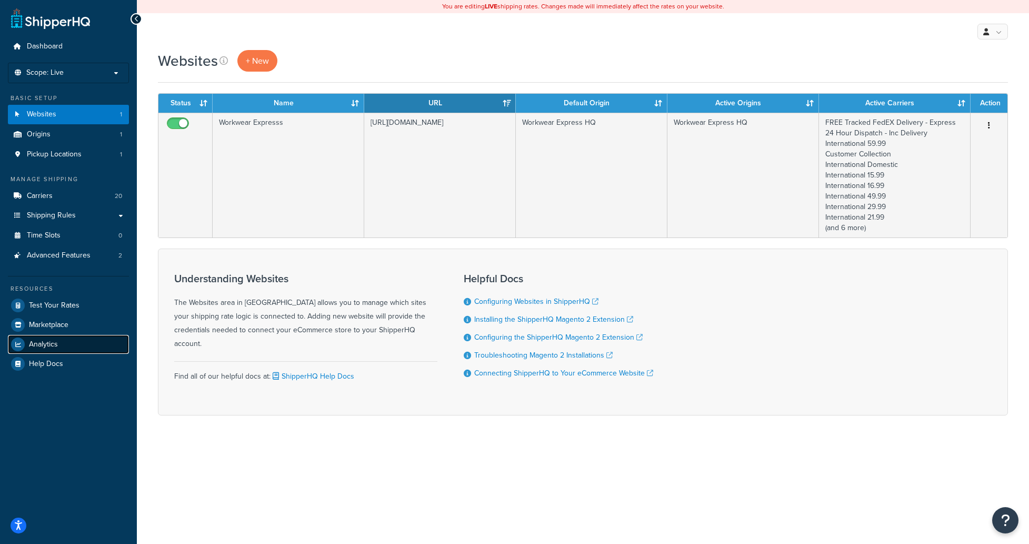
click at [69, 339] on link "Analytics" at bounding box center [68, 344] width 121 height 19
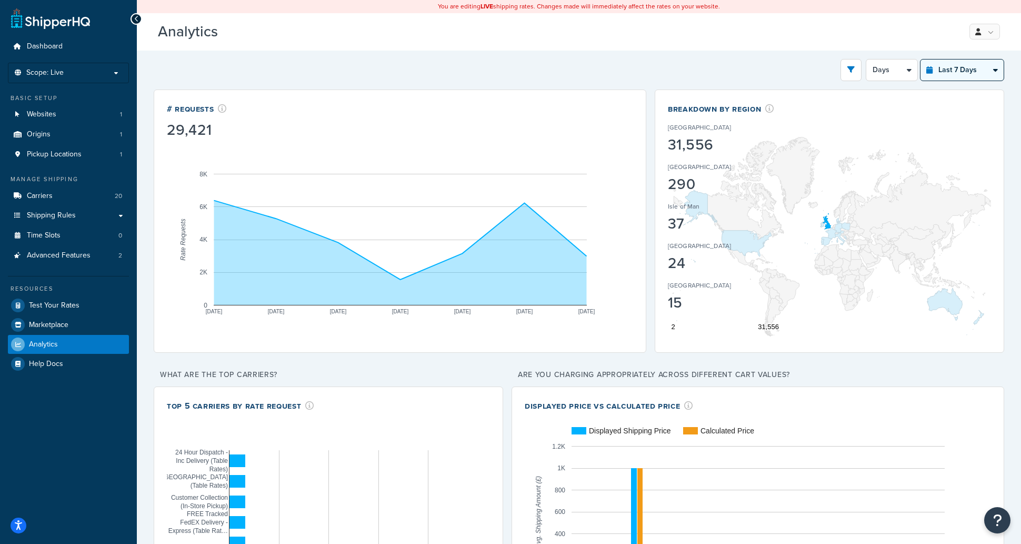
click at [942, 75] on select "Last 24 Hours Last 7 Days Last 30 Days Last 3 Months Last 6 Months Last 12 Mont…" at bounding box center [962, 69] width 83 height 21
select select "last_24_hours"
click at [921, 59] on select "Last 24 Hours Last 7 Days Last 30 Days Last 3 Months Last 6 Months Last 12 Mont…" at bounding box center [962, 69] width 83 height 21
select select "1h"
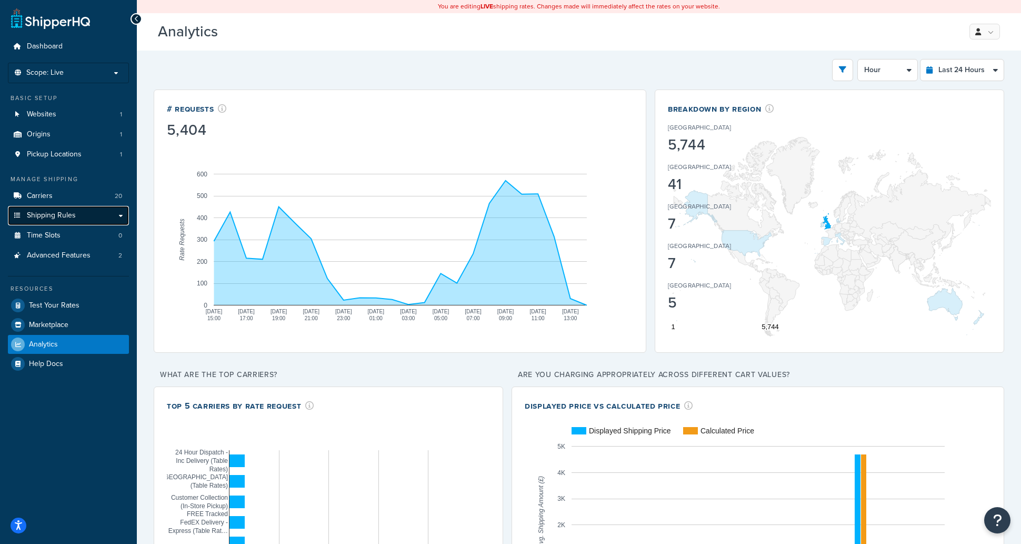
click at [119, 218] on link "Shipping Rules" at bounding box center [68, 215] width 121 height 19
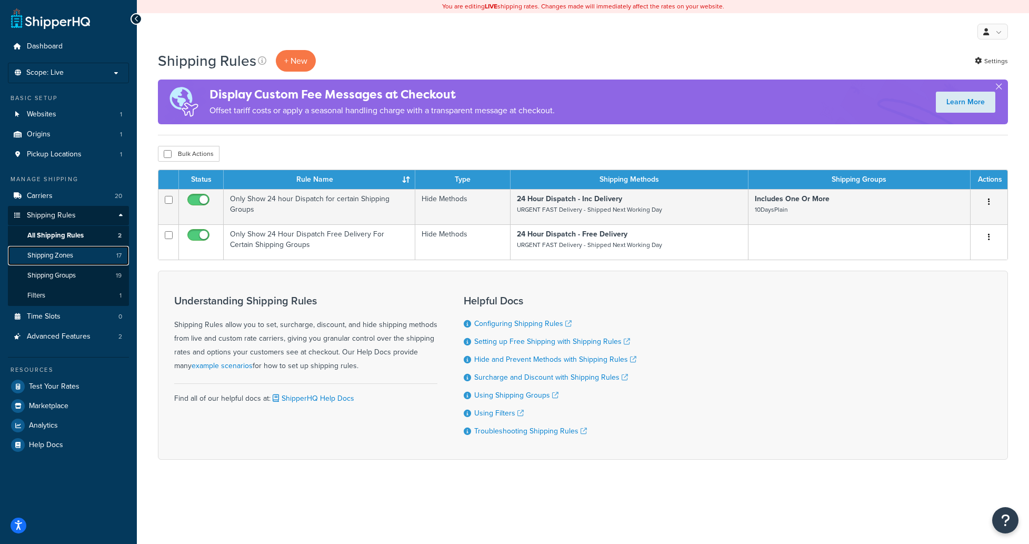
click at [61, 258] on span "Shipping Zones" at bounding box center [50, 255] width 46 height 9
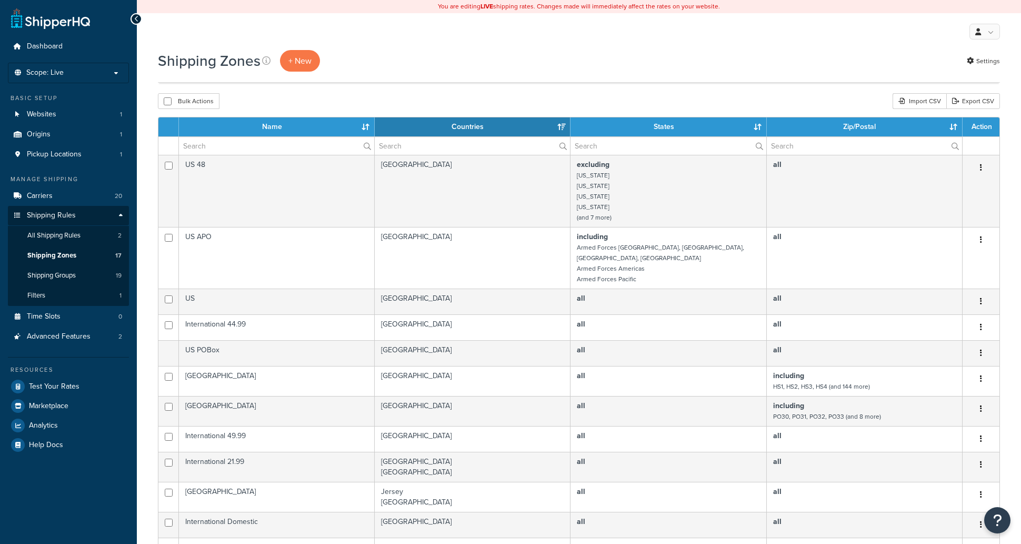
select select "15"
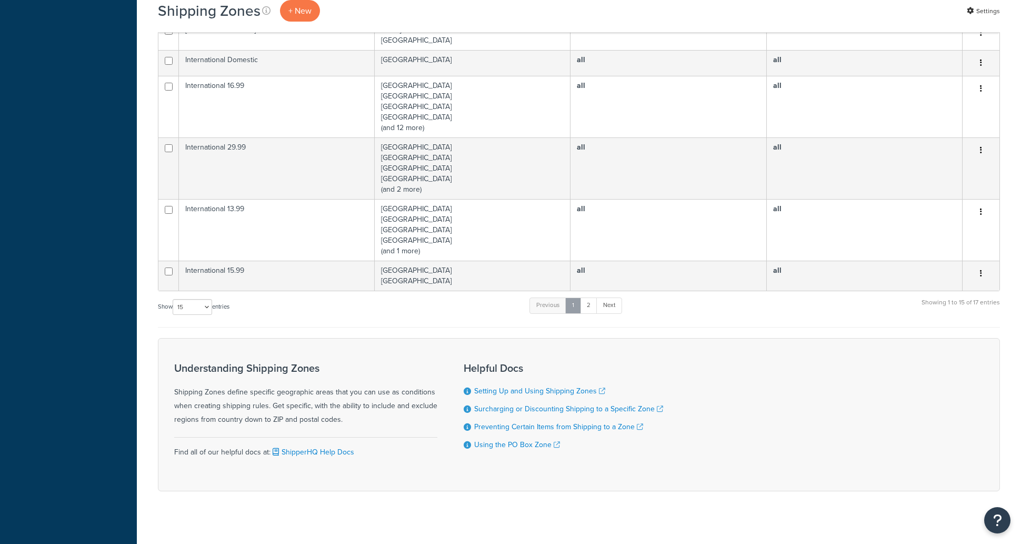
scroll to position [462, 0]
click at [588, 299] on link "2" at bounding box center [588, 305] width 17 height 16
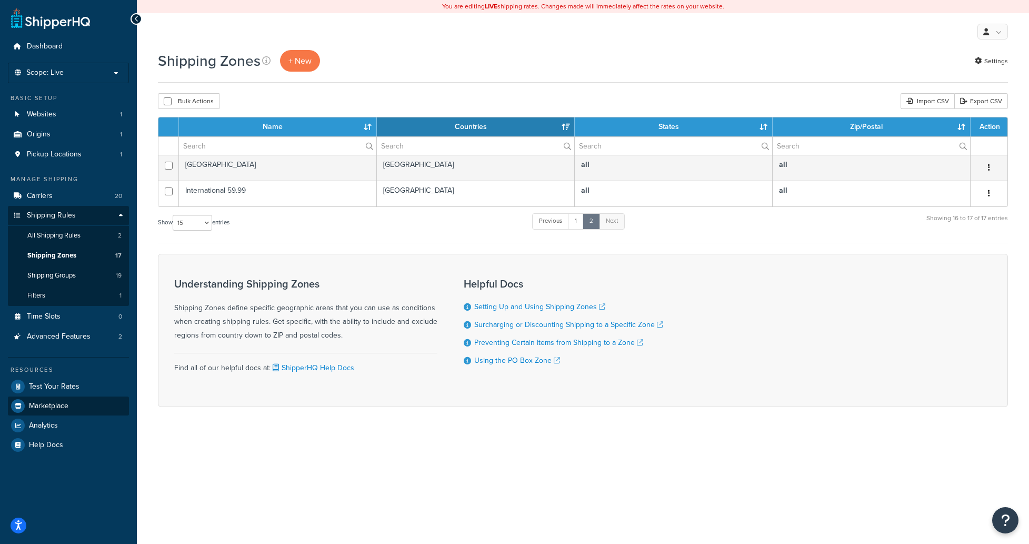
scroll to position [0, 0]
click at [48, 274] on span "Shipping Groups" at bounding box center [51, 275] width 48 height 9
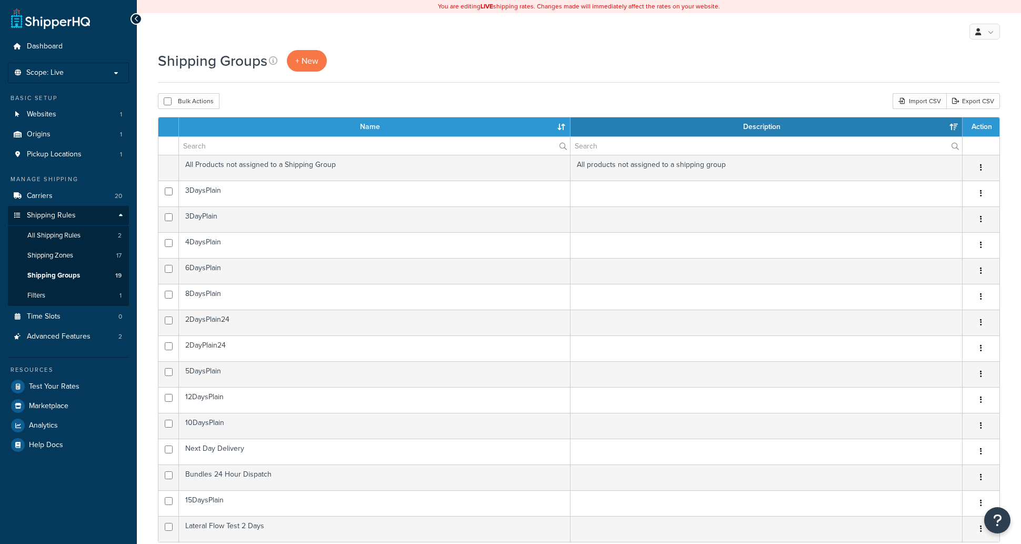
select select "15"
click at [779, 51] on div "Shipping Groups + New" at bounding box center [579, 61] width 842 height 22
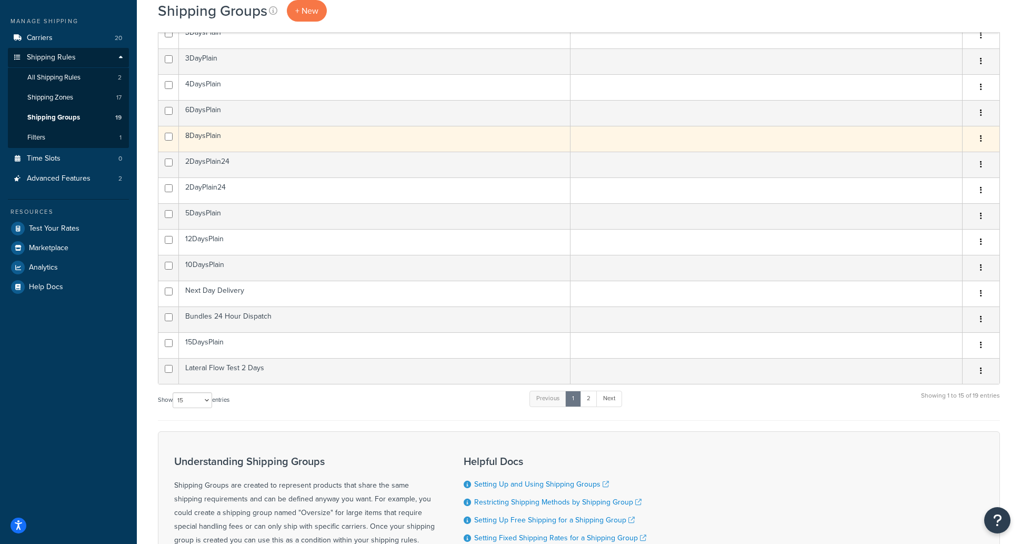
scroll to position [211, 0]
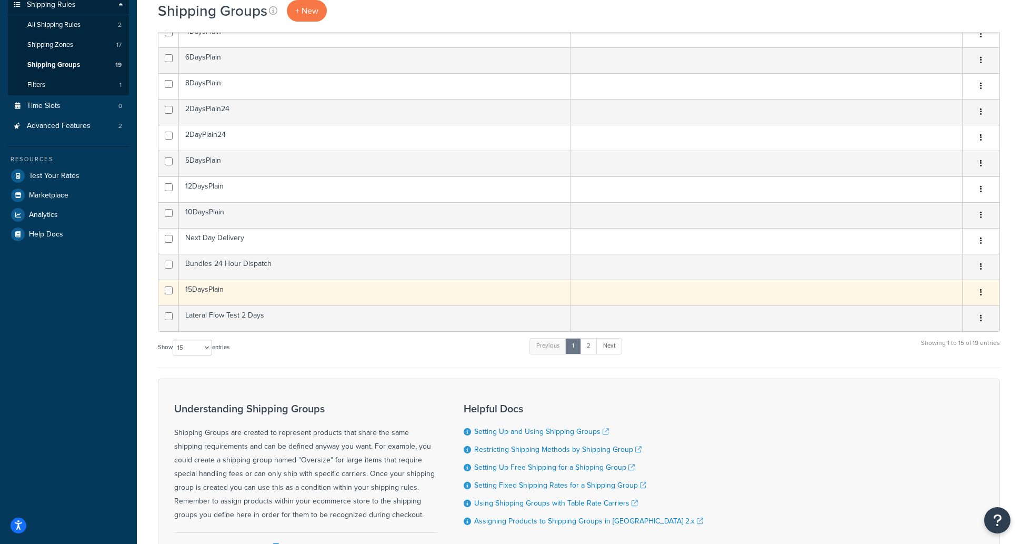
click at [982, 291] on button "button" at bounding box center [981, 292] width 15 height 17
click at [947, 317] on link "Edit" at bounding box center [938, 314] width 83 height 22
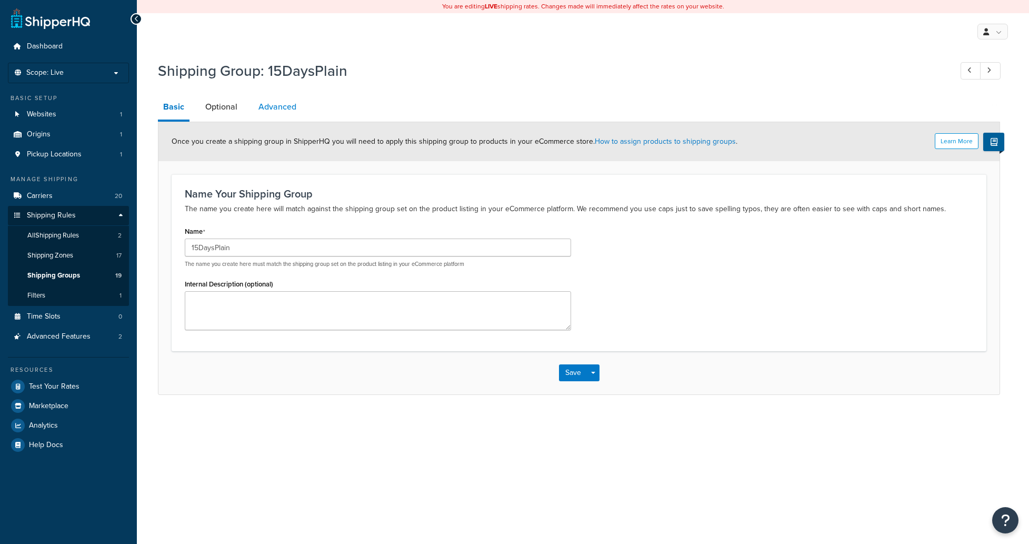
click at [288, 104] on link "Advanced" at bounding box center [277, 106] width 48 height 25
